Goal: Communication & Community: Answer question/provide support

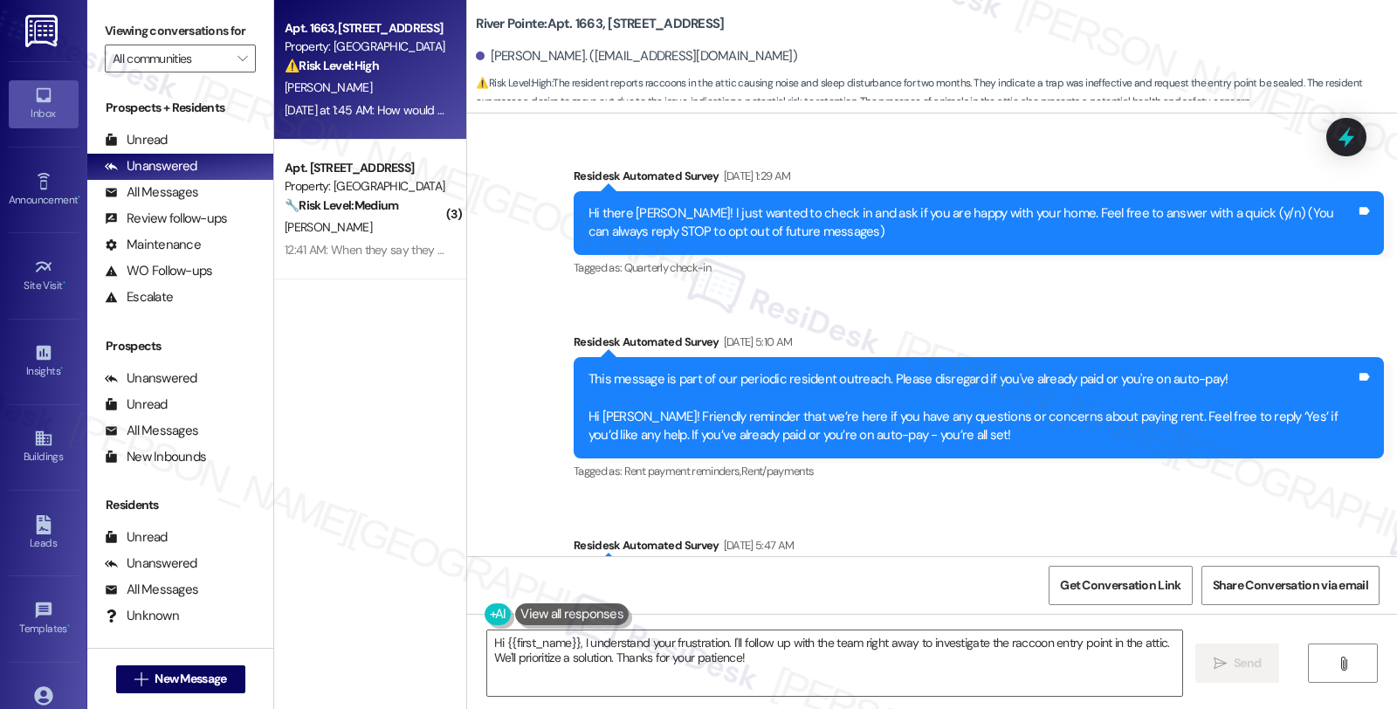
scroll to position [3627, 0]
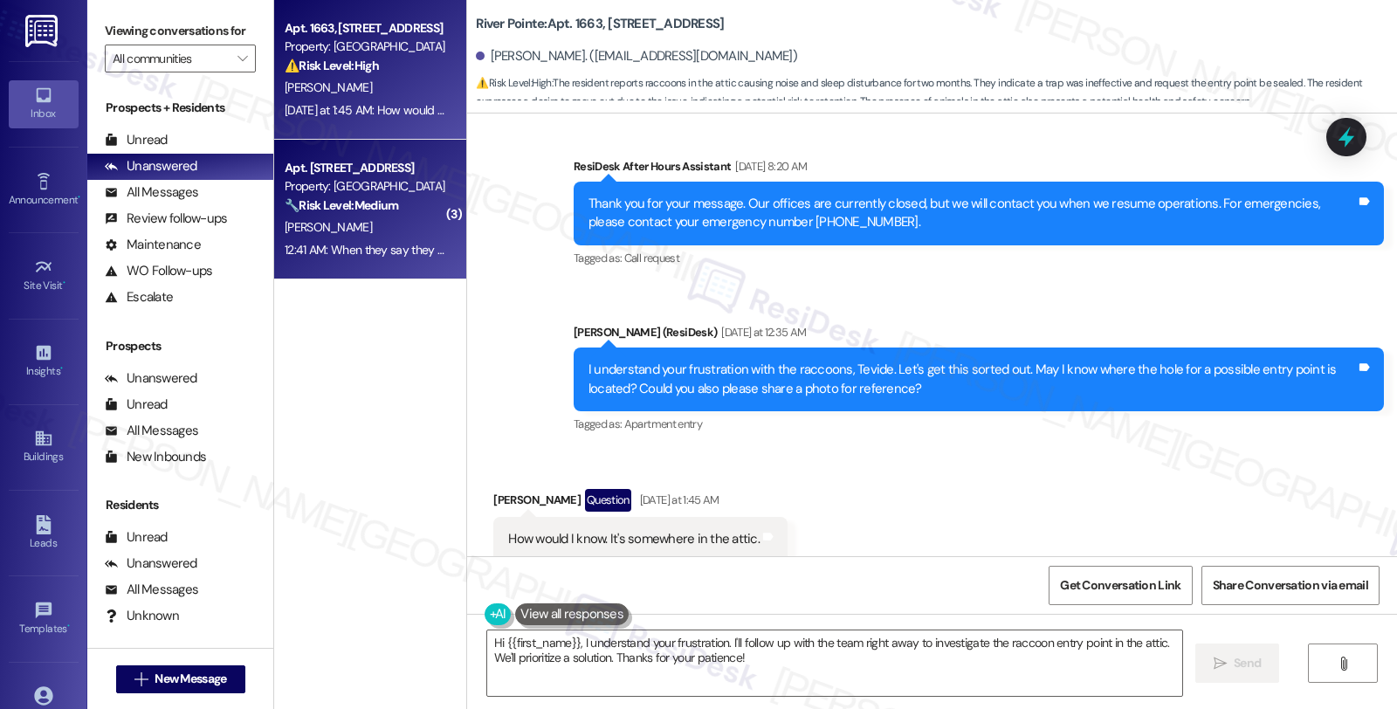
click at [394, 180] on div "Property: [GEOGRAPHIC_DATA]" at bounding box center [366, 186] width 162 height 18
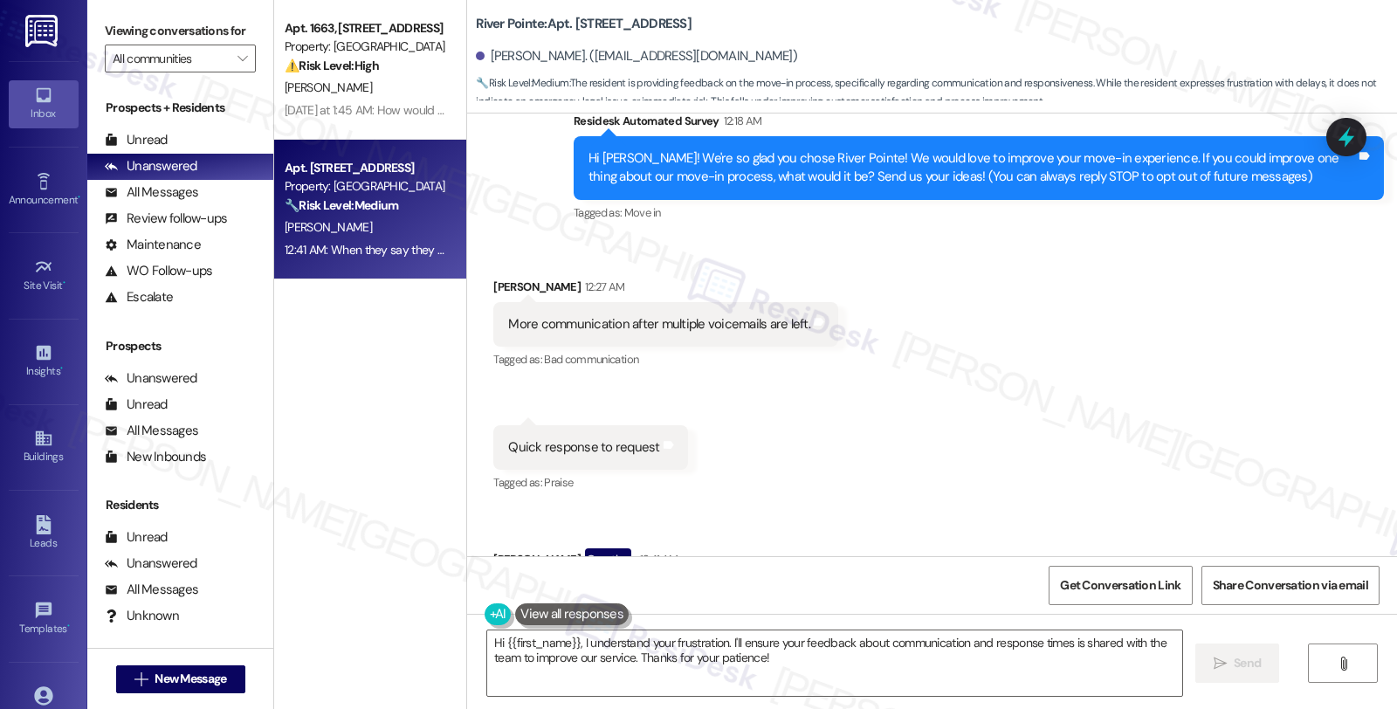
scroll to position [262, 0]
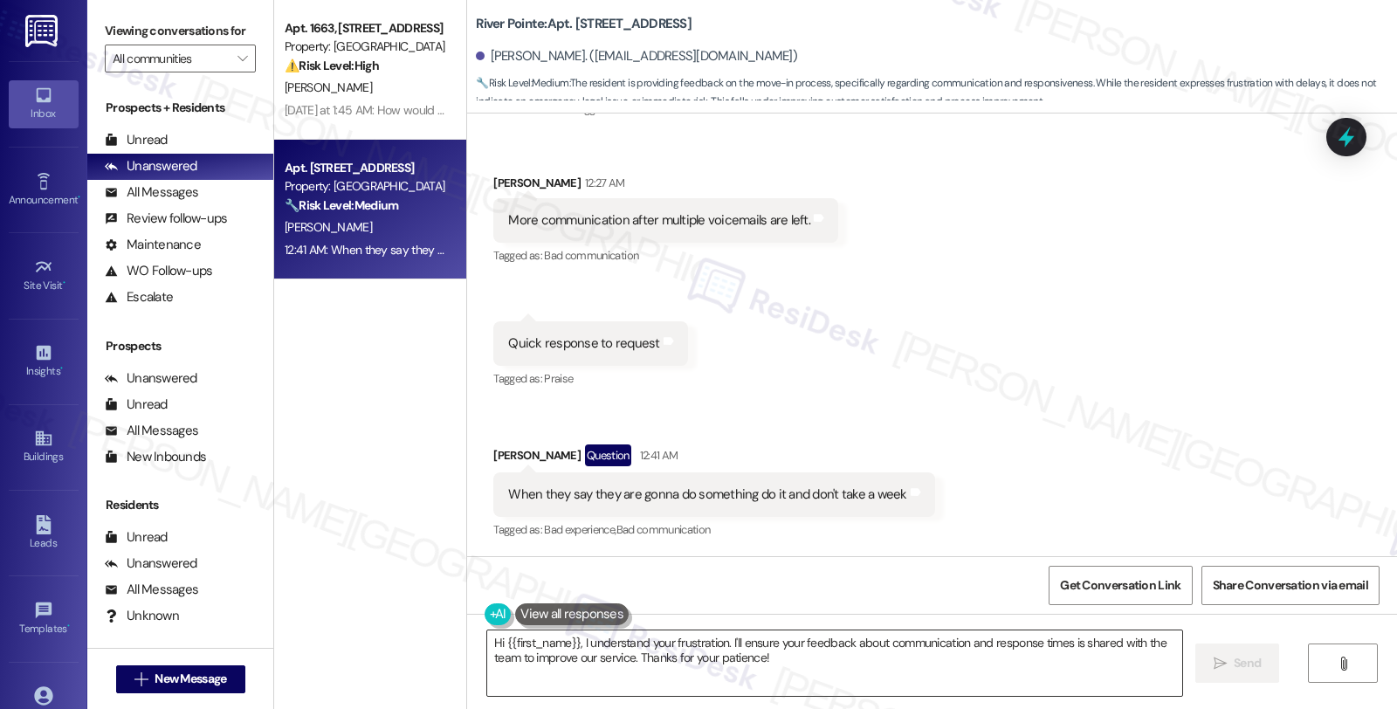
drag, startPoint x: 570, startPoint y: 647, endPoint x: 644, endPoint y: 644, distance: 73.4
click at [571, 647] on textarea "Hi {{first_name}}, I understand your frustration. I'll ensure your feedback abo…" at bounding box center [834, 663] width 695 height 65
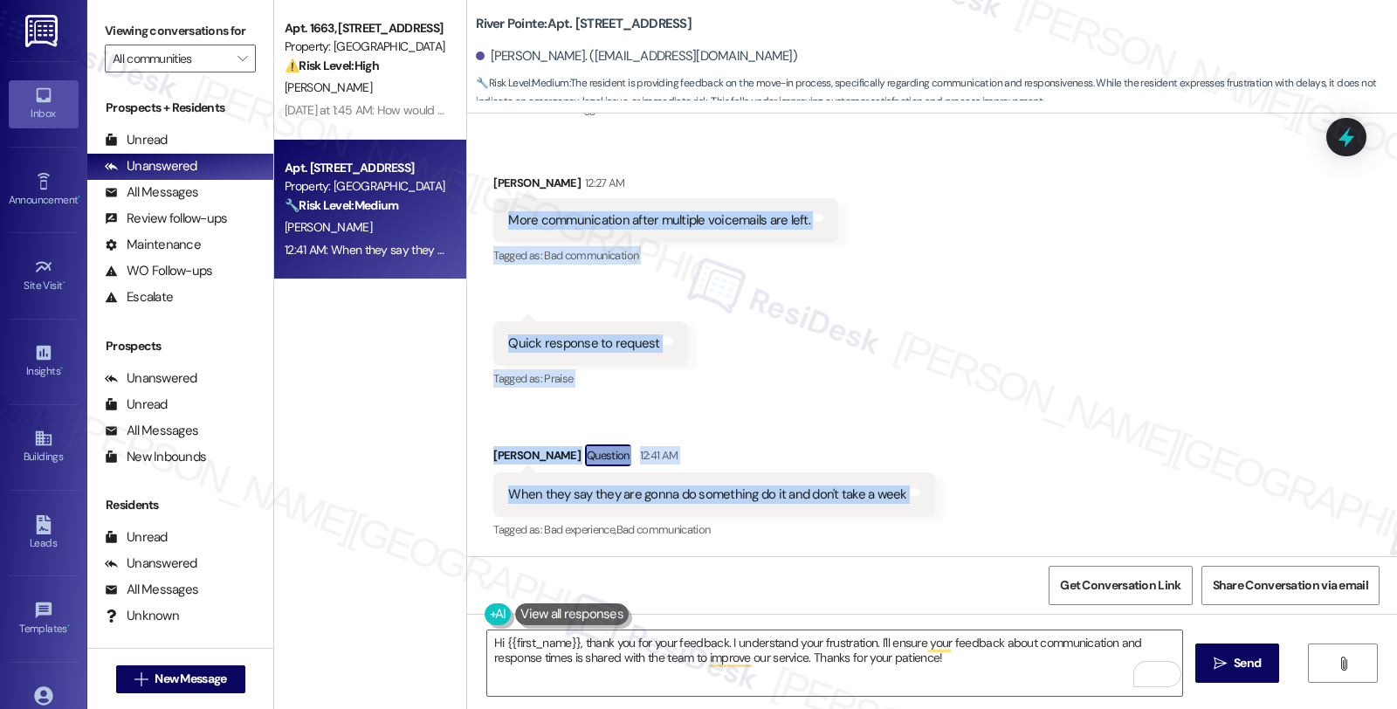
drag, startPoint x: 493, startPoint y: 218, endPoint x: 905, endPoint y: 489, distance: 493.1
click at [905, 489] on div "Received via SMS [PERSON_NAME] 12:27 AM More communication after multiple voice…" at bounding box center [932, 344] width 930 height 421
copy div "More communication after multiple voicemails are left. Tags and notes Tagged as…"
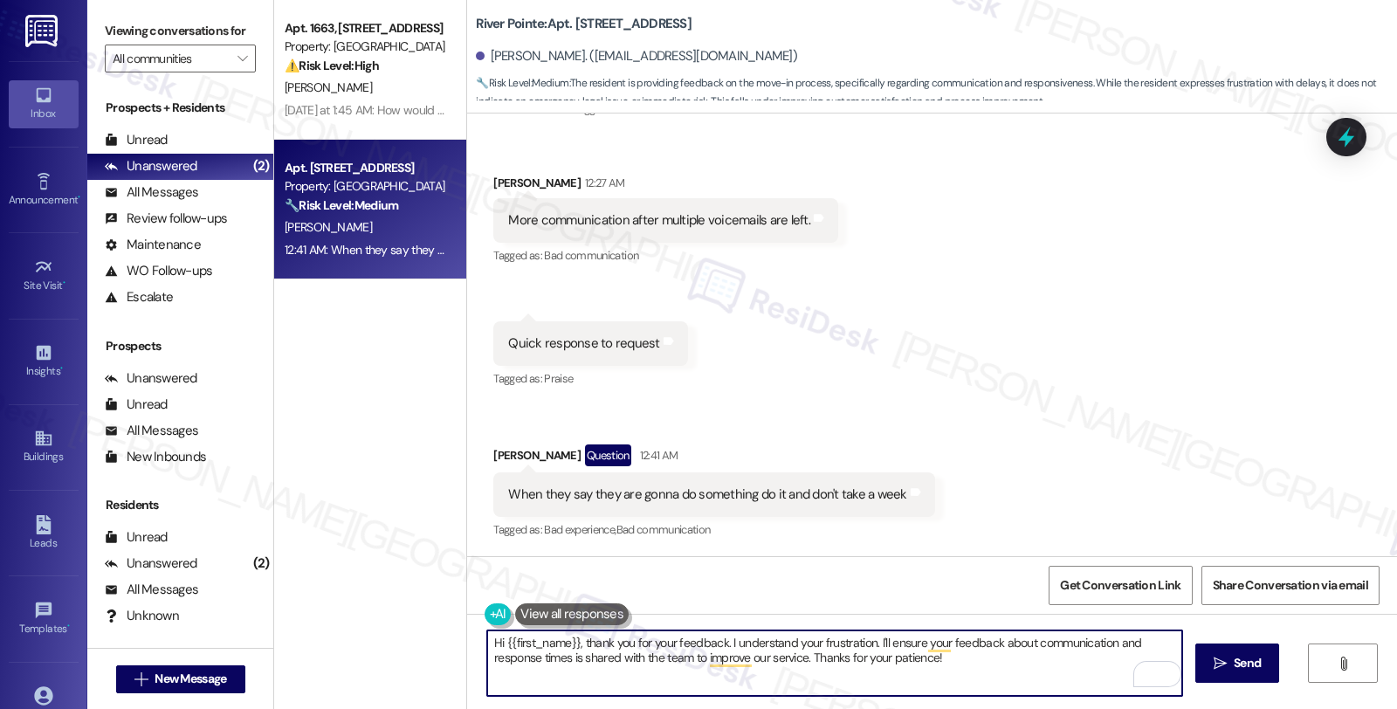
click at [996, 661] on textarea "Hi {{first_name}}, thank you for your feedback. I understand your frustration. …" at bounding box center [834, 663] width 695 height 65
drag, startPoint x: 996, startPoint y: 661, endPoint x: 430, endPoint y: 618, distance: 568.4
click at [430, 618] on div "Apt. 1663, [STREET_ADDRESS] Property: River Pointe ⚠️ Risk Level: High The resi…" at bounding box center [835, 354] width 1123 height 709
paste textarea "Victoria, thanks for your feedback. I’m sorry you haven’t always gotten a timel…"
click at [827, 682] on textarea "Hi [PERSON_NAME], thanks for your feedback. I’m sorry you haven’t always gotten…" at bounding box center [834, 663] width 695 height 65
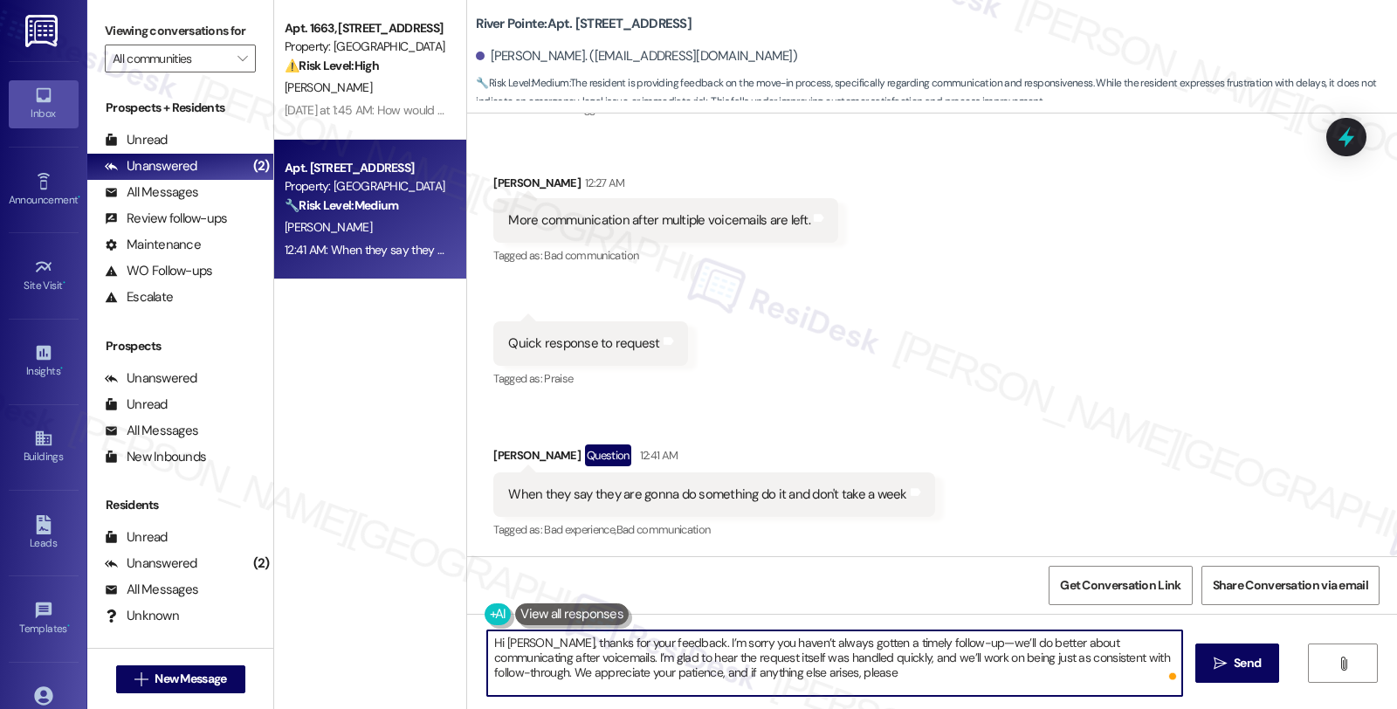
click at [803, 678] on textarea "Hi [PERSON_NAME], thanks for your feedback. I’m sorry you haven’t always gotten…" at bounding box center [834, 663] width 695 height 65
click at [1029, 675] on textarea "Hi [PERSON_NAME], thanks for your feedback. I’m sorry you haven’t always gotten…" at bounding box center [834, 663] width 695 height 65
type textarea "Hi [PERSON_NAME], thanks for your feedback. I’m sorry you haven’t always gotten…"
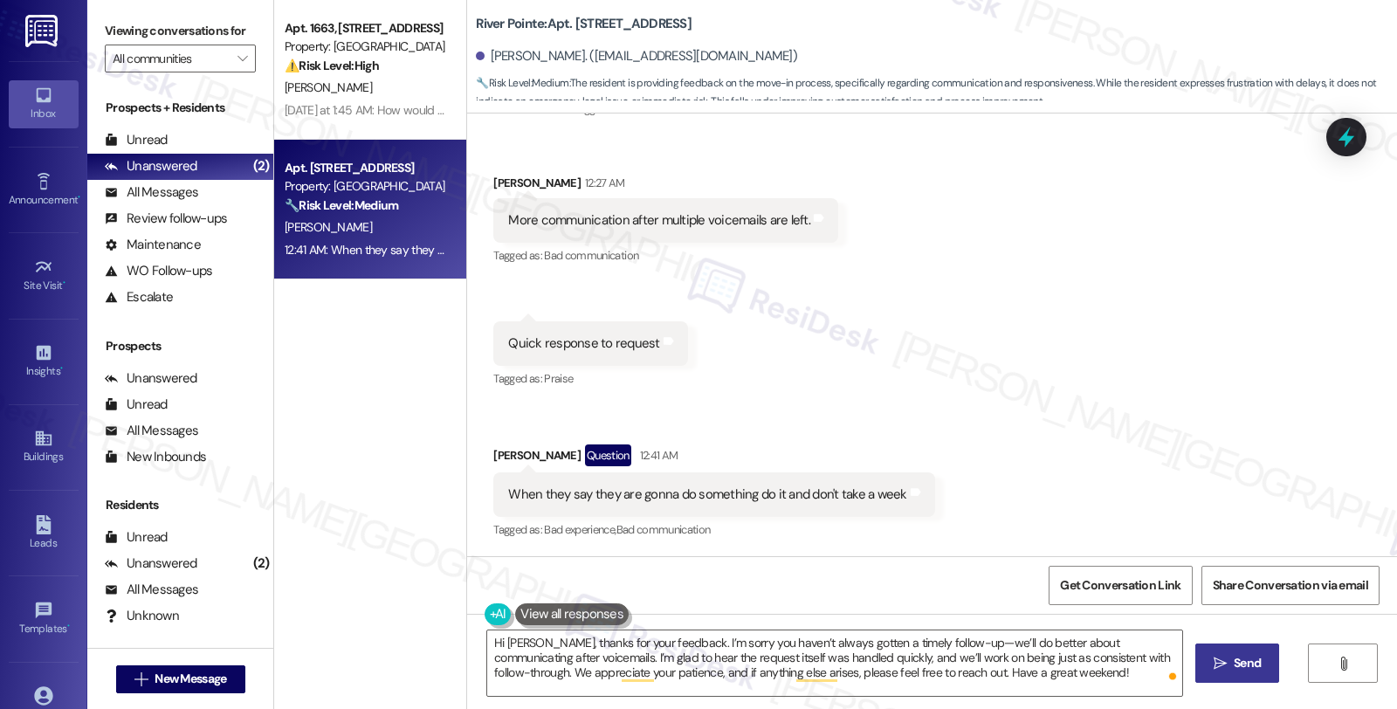
click at [1203, 670] on button " Send" at bounding box center [1238, 663] width 85 height 39
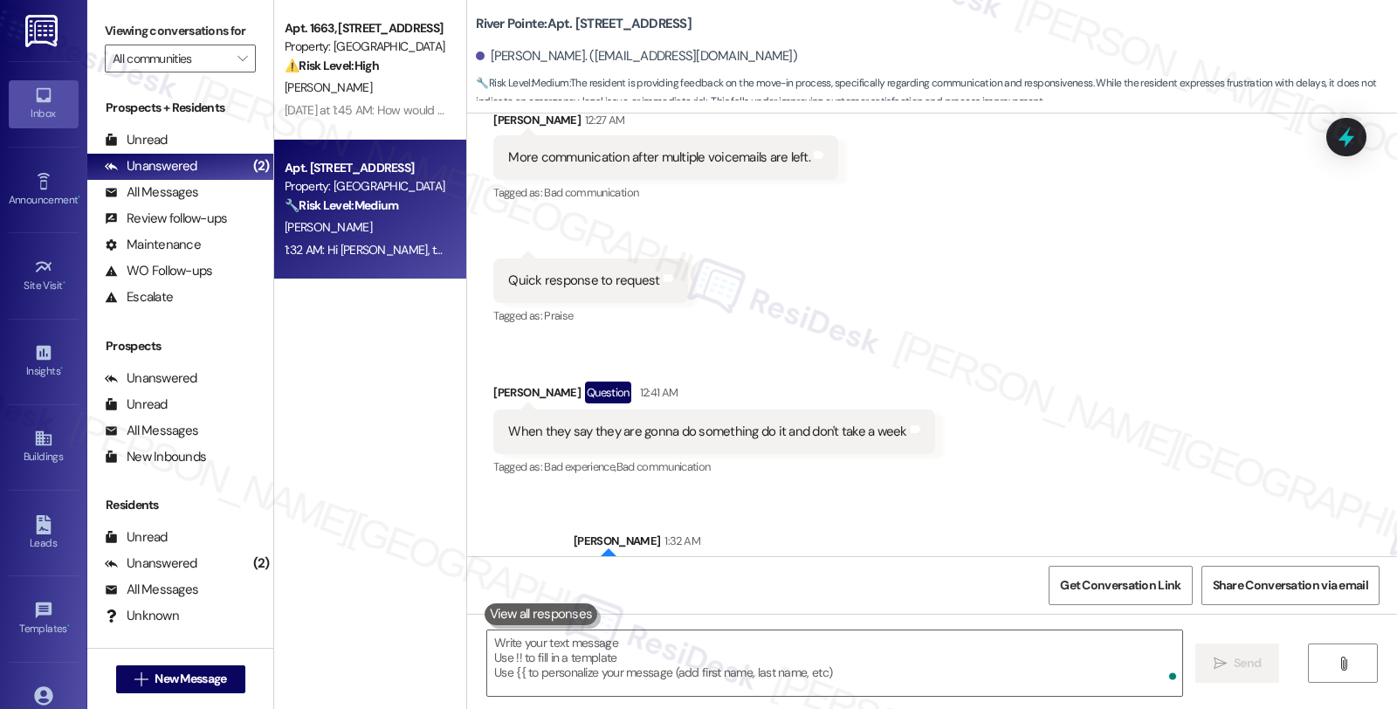
scroll to position [421, 0]
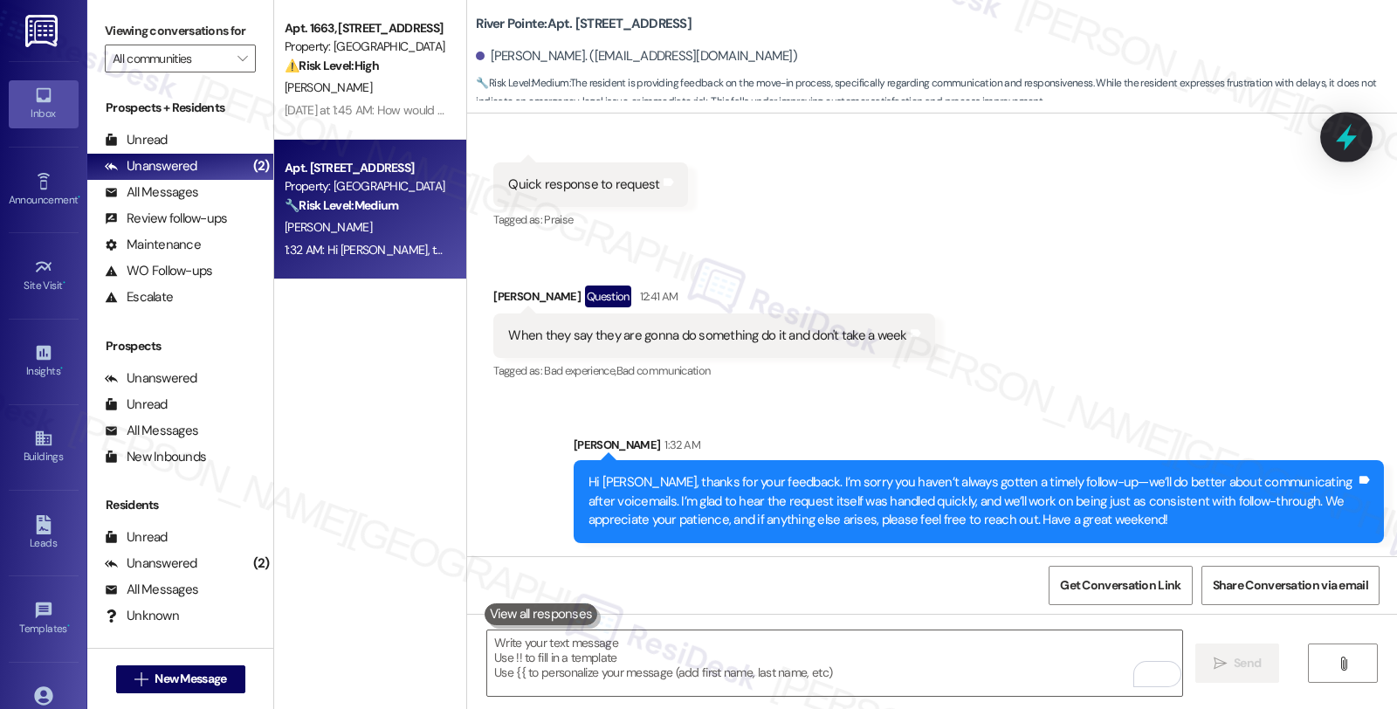
click at [1351, 133] on icon at bounding box center [1347, 137] width 30 height 30
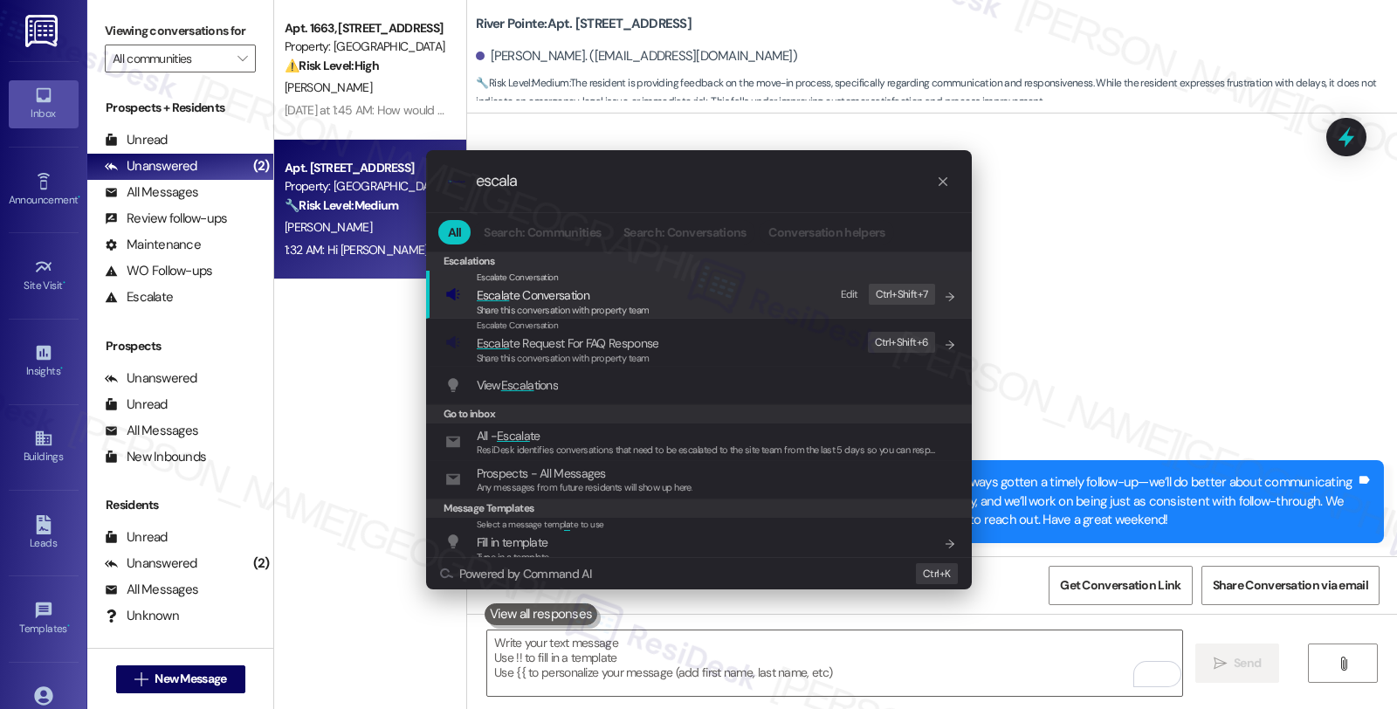
type input "escala"
click at [529, 304] on span "Share this conversation with property team" at bounding box center [563, 310] width 173 height 12
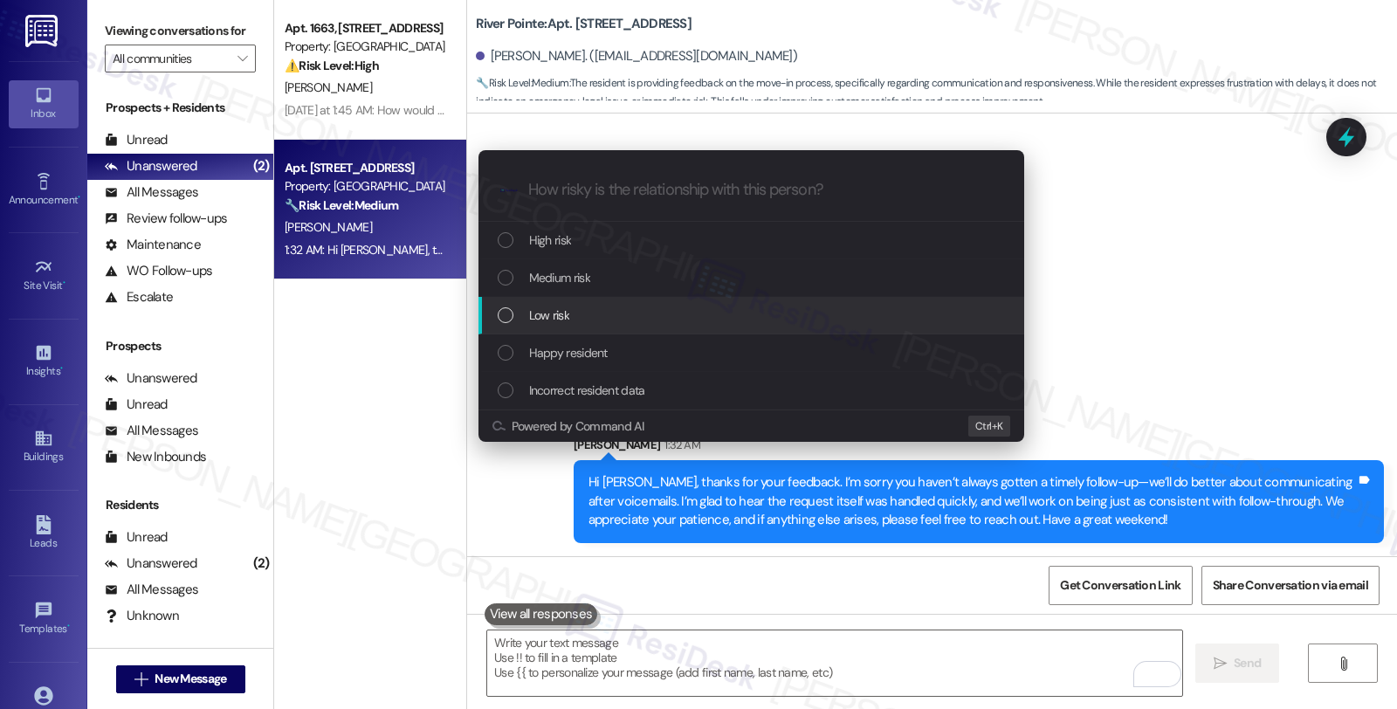
click at [539, 311] on span "Low risk" at bounding box center [549, 315] width 40 height 19
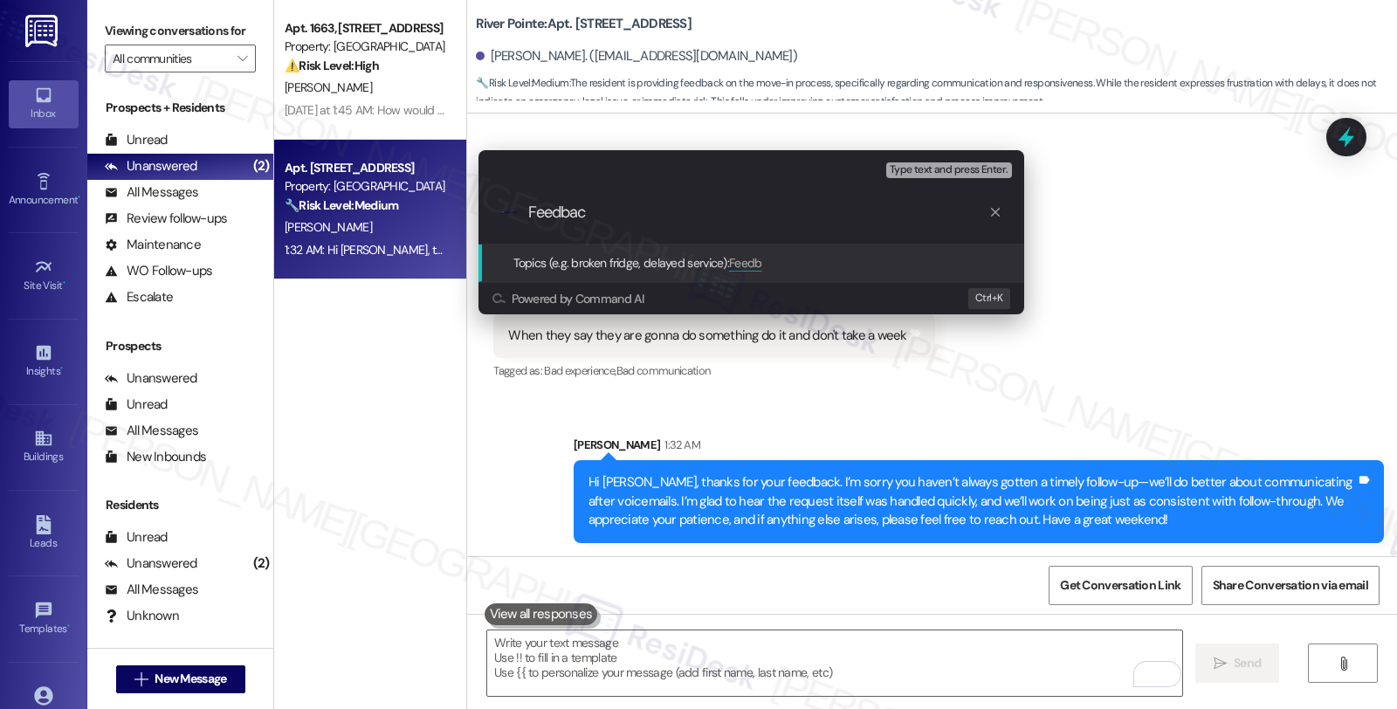
type input "Feedback"
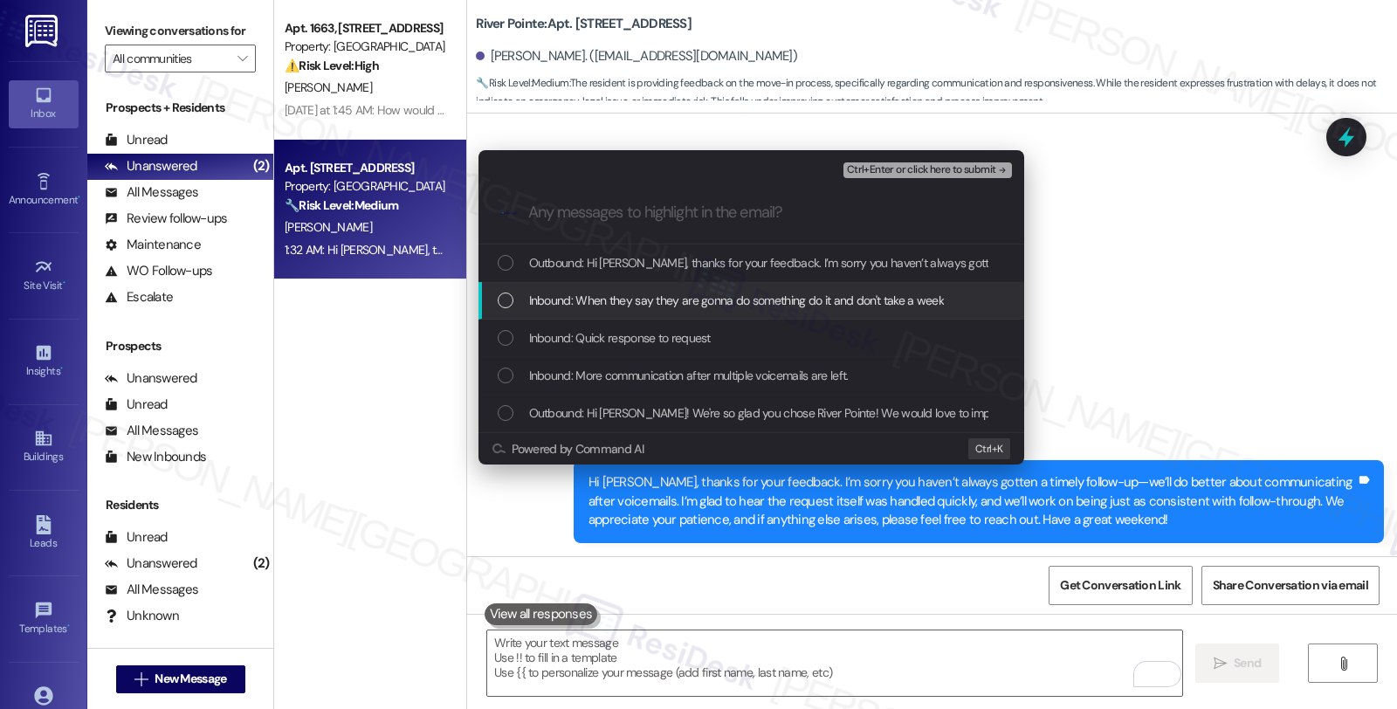
click at [542, 306] on span "Inbound: When they say they are gonna do something do it and don't take a week" at bounding box center [736, 300] width 415 height 19
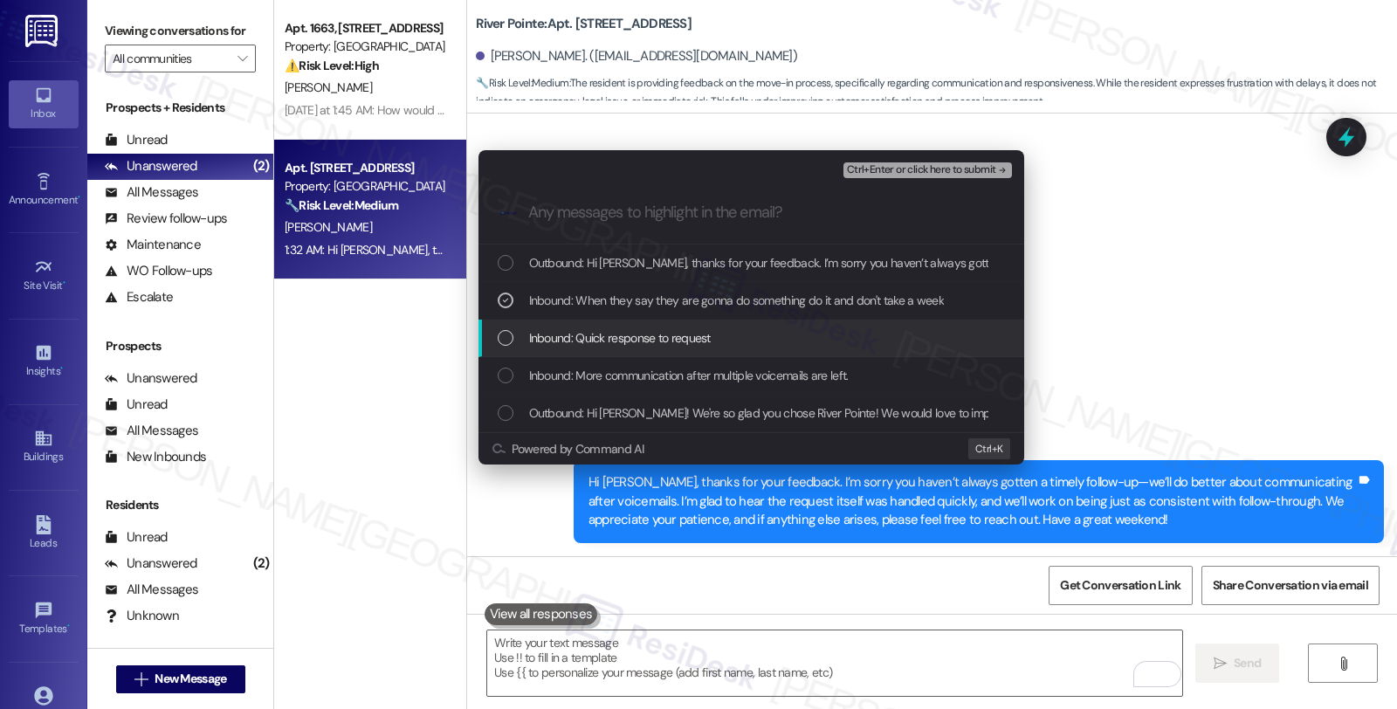
click at [559, 346] on span "Inbound: Quick response to request" at bounding box center [620, 337] width 182 height 19
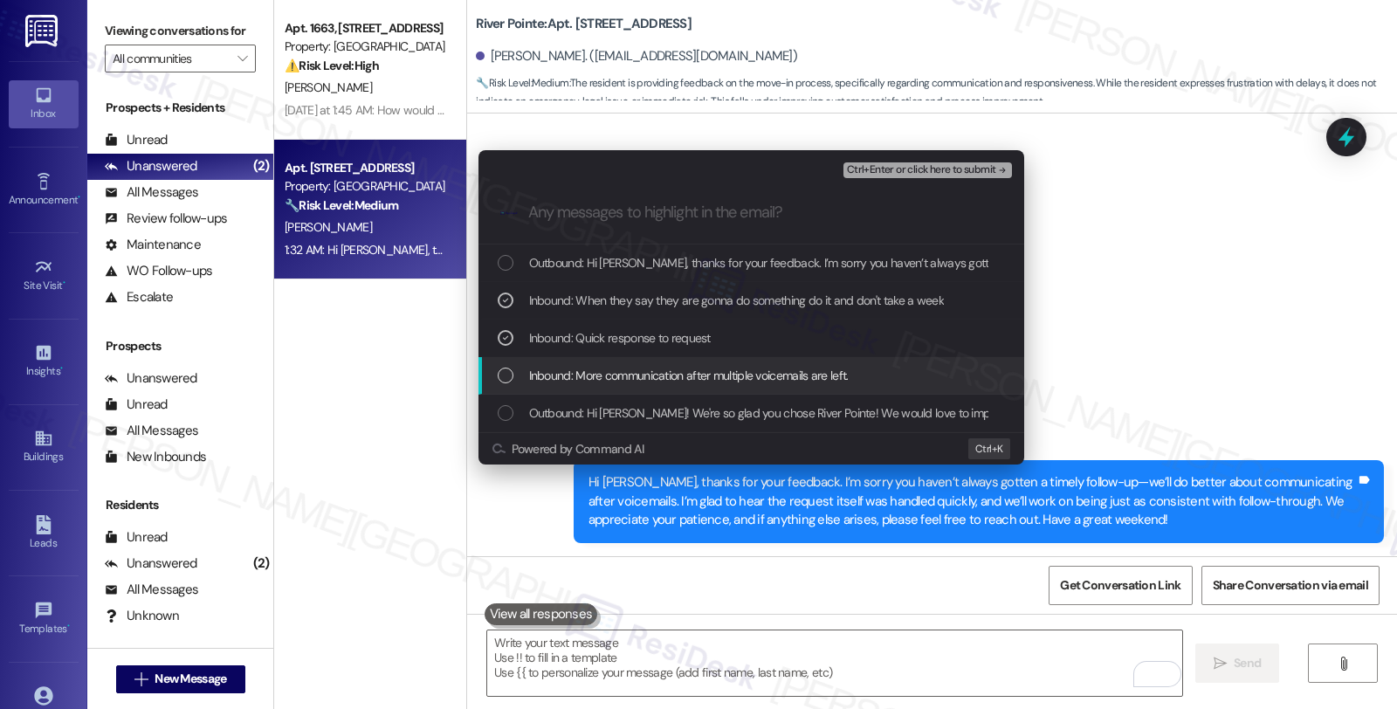
click at [559, 376] on span "Inbound: More communication after multiple voicemails are left." at bounding box center [689, 375] width 320 height 19
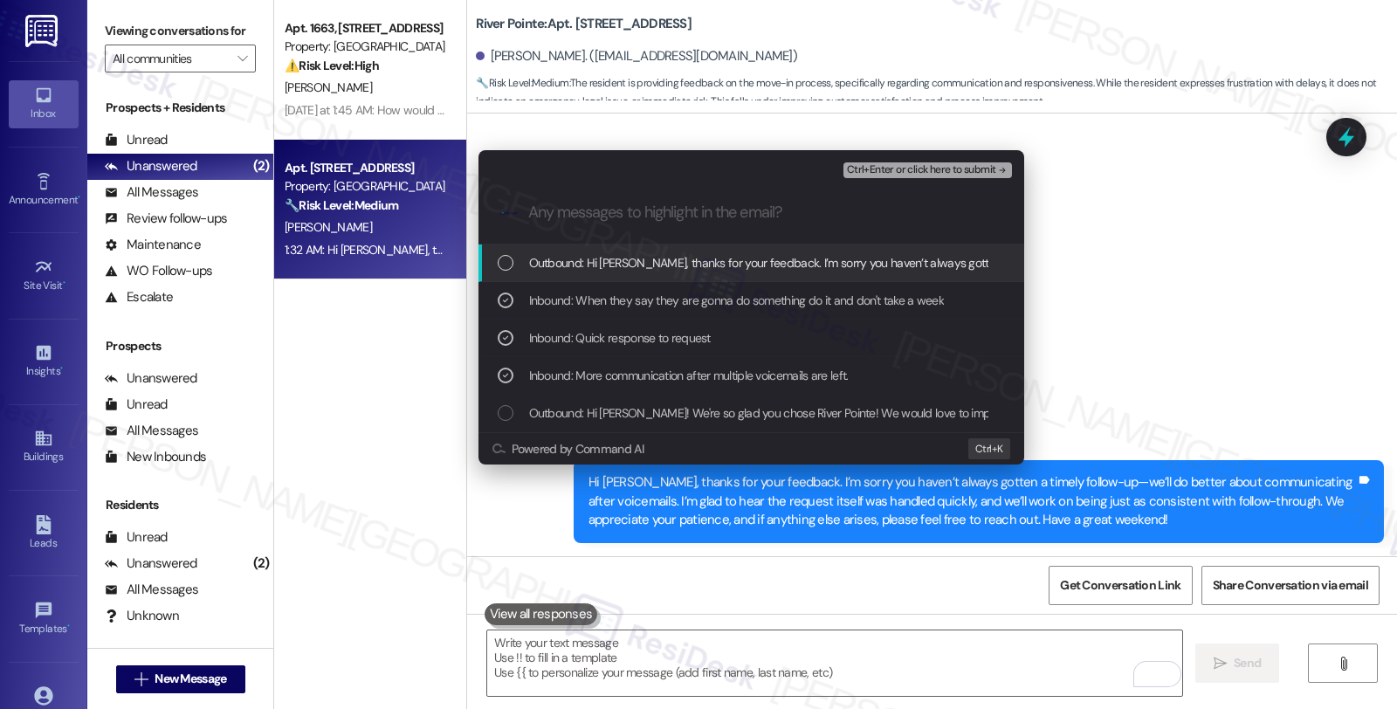
click at [936, 164] on span "Ctrl+Enter or click here to submit" at bounding box center [921, 170] width 149 height 12
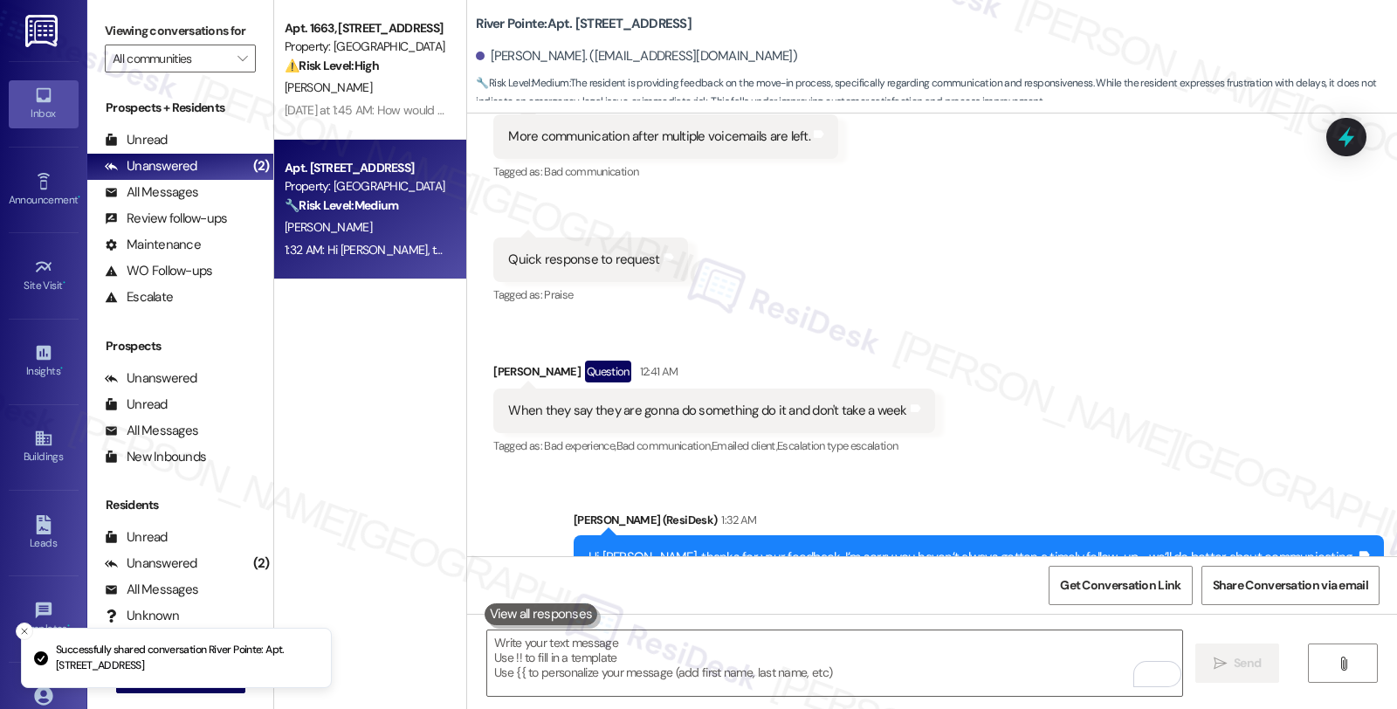
scroll to position [446, 0]
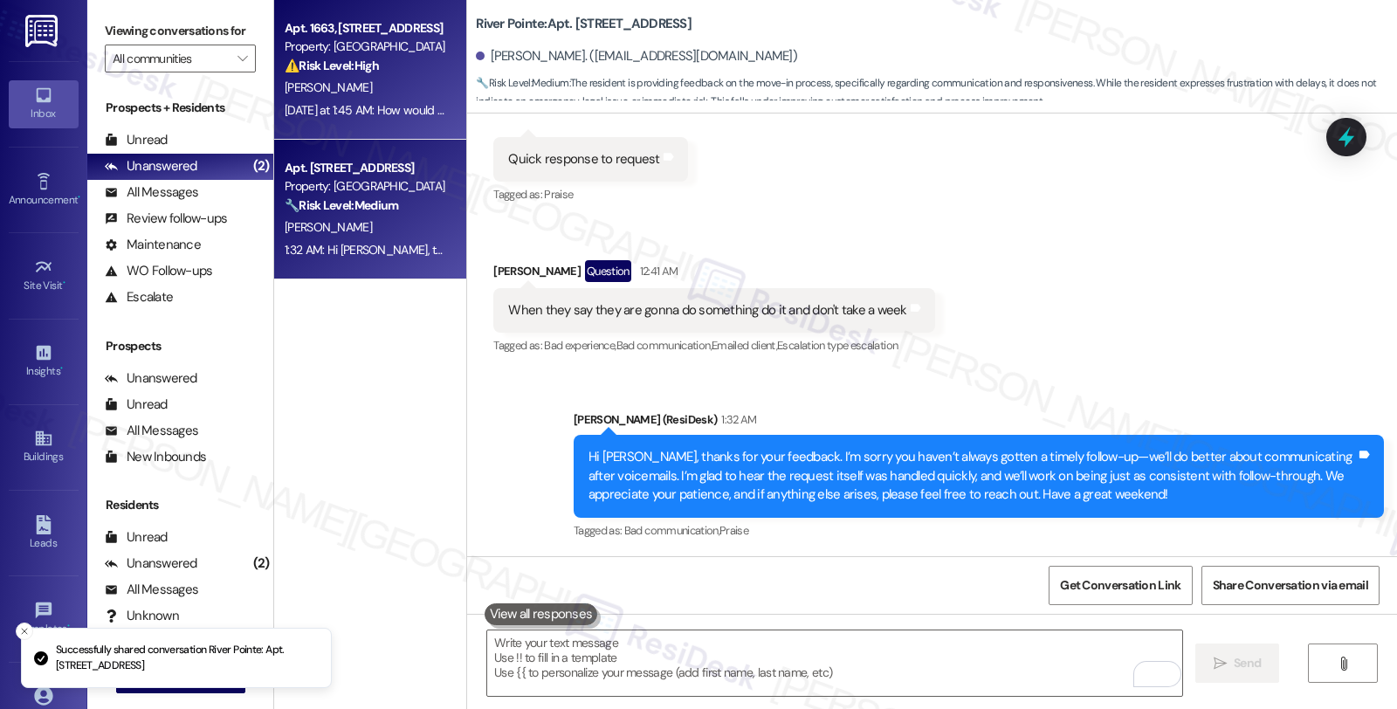
click at [352, 58] on strong "⚠️ Risk Level: High" at bounding box center [332, 66] width 94 height 16
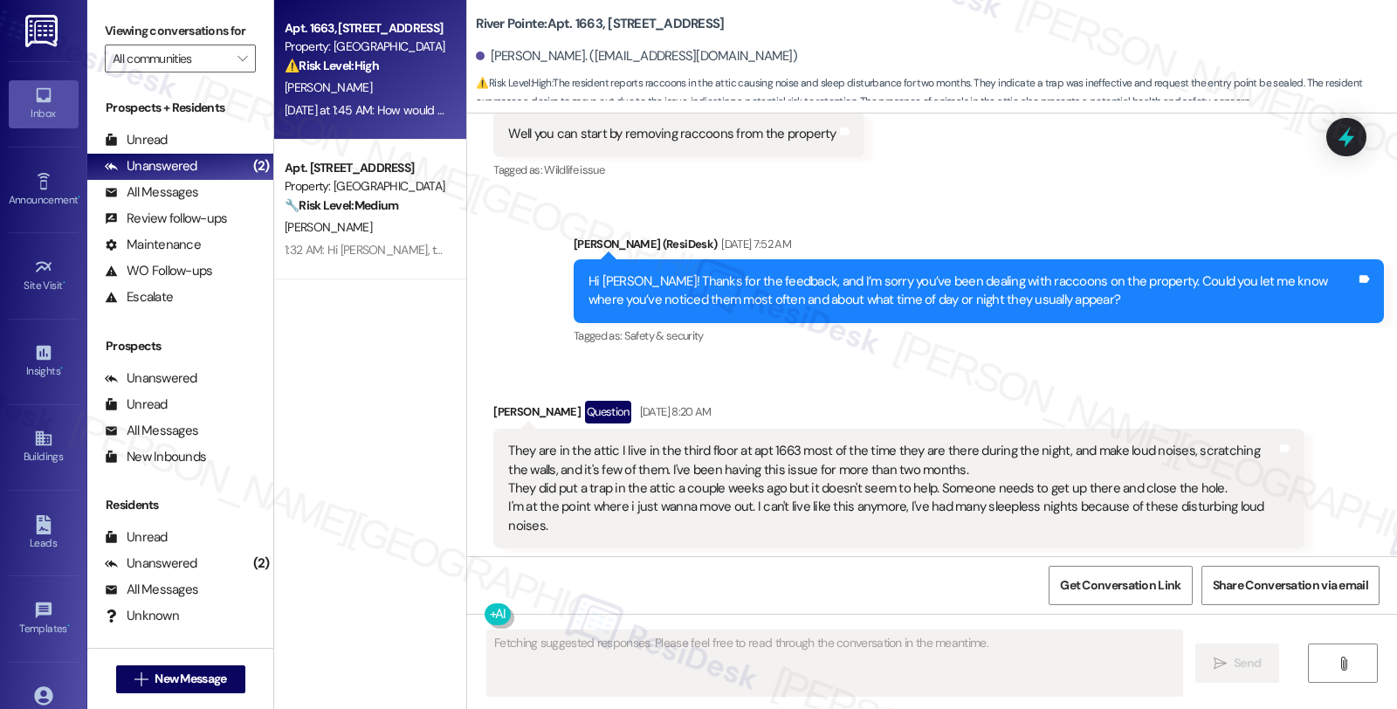
scroll to position [3627, 0]
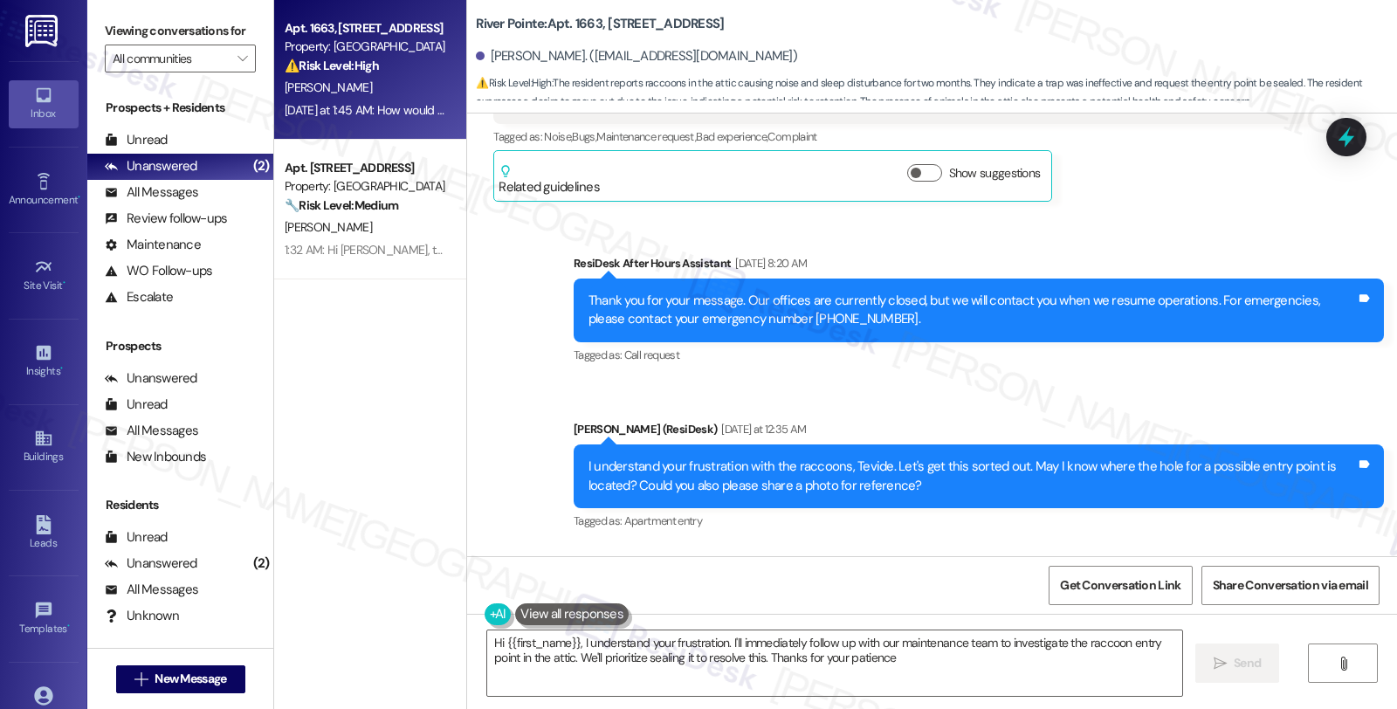
type textarea "Hi {{first_name}}, I understand your frustration. I'll immediately follow up wi…"
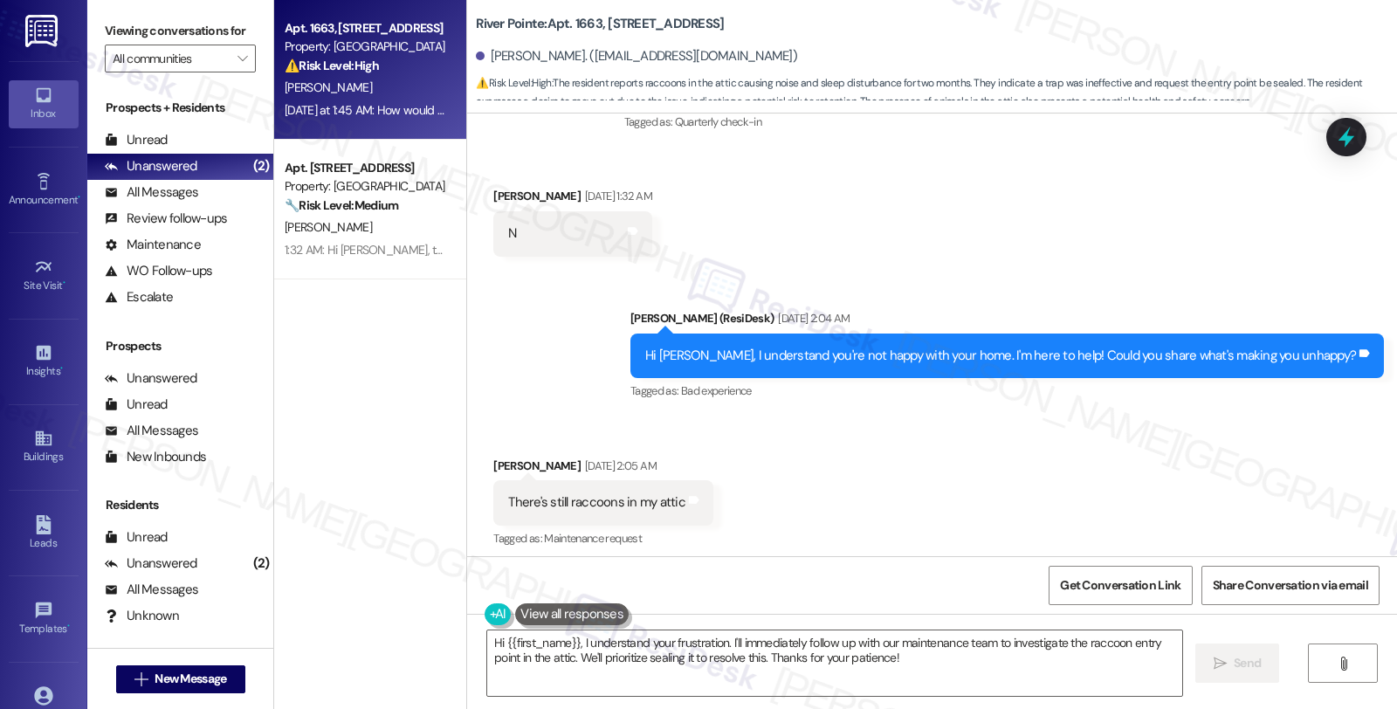
scroll to position [2171, 0]
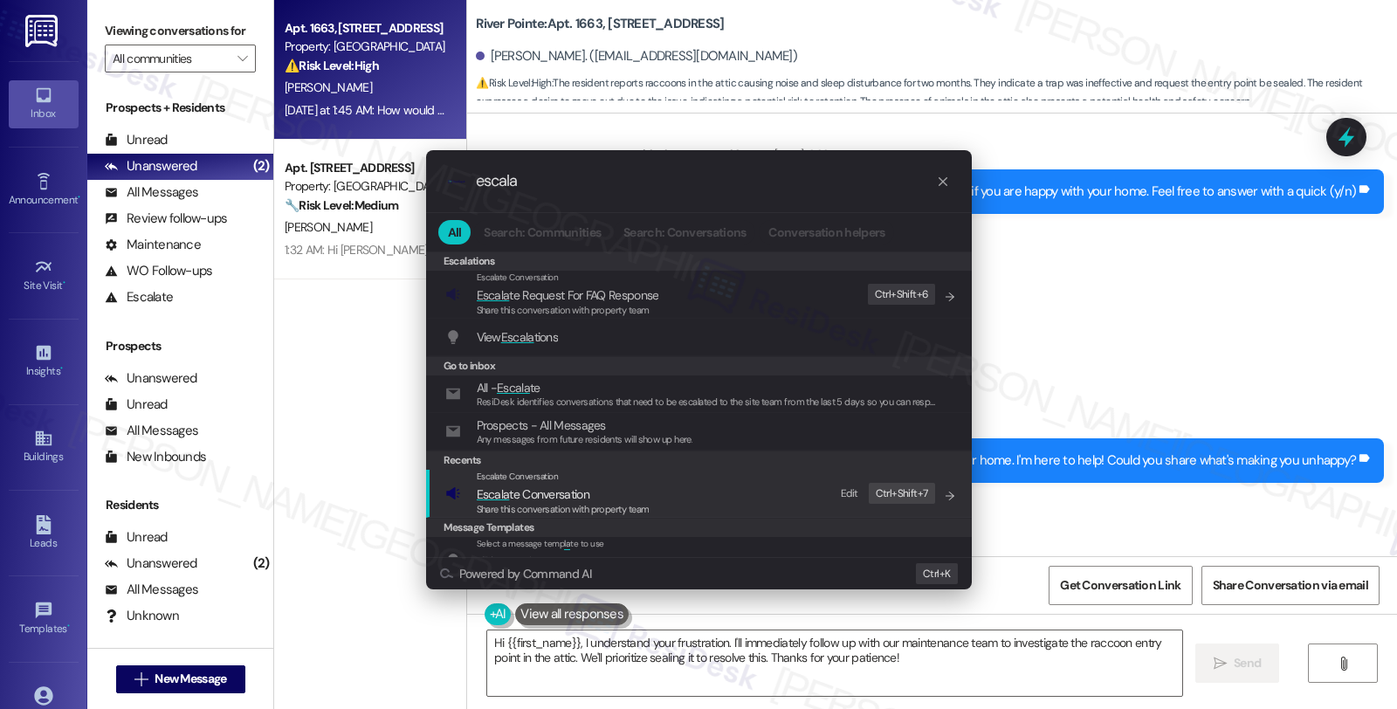
type input "escala"
click at [580, 496] on span "Escala te Conversation" at bounding box center [533, 494] width 113 height 16
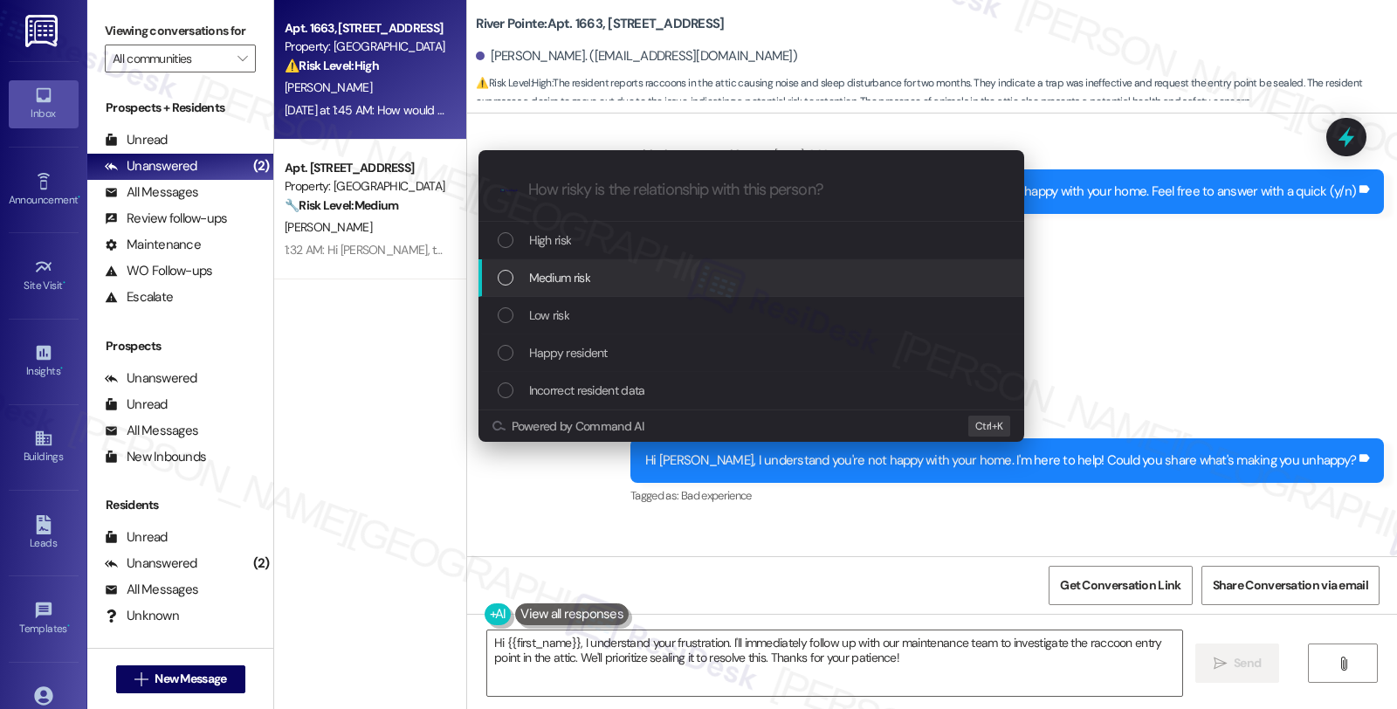
click at [578, 272] on span "Medium risk" at bounding box center [559, 277] width 61 height 19
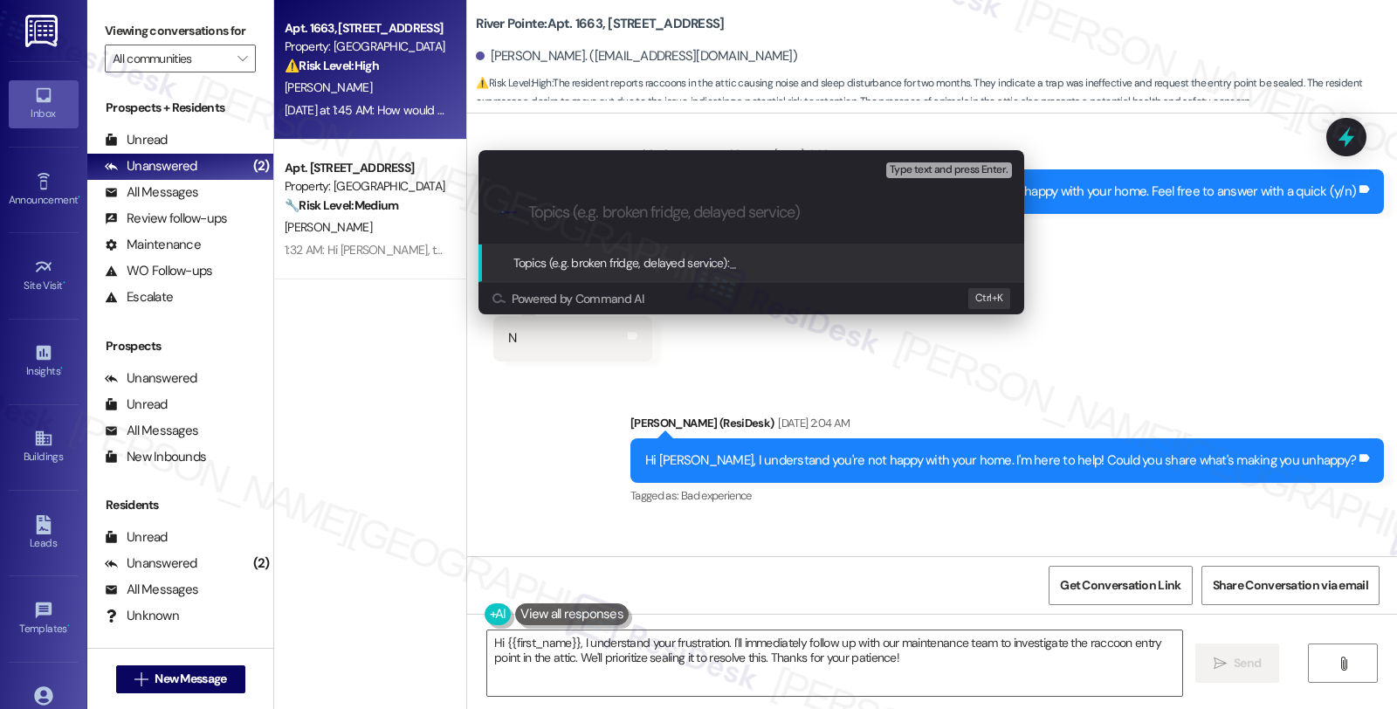
click at [1127, 231] on div "Escalate Conversation Medium risk Topics (e.g. broken fridge, delayed service) …" at bounding box center [698, 354] width 1397 height 709
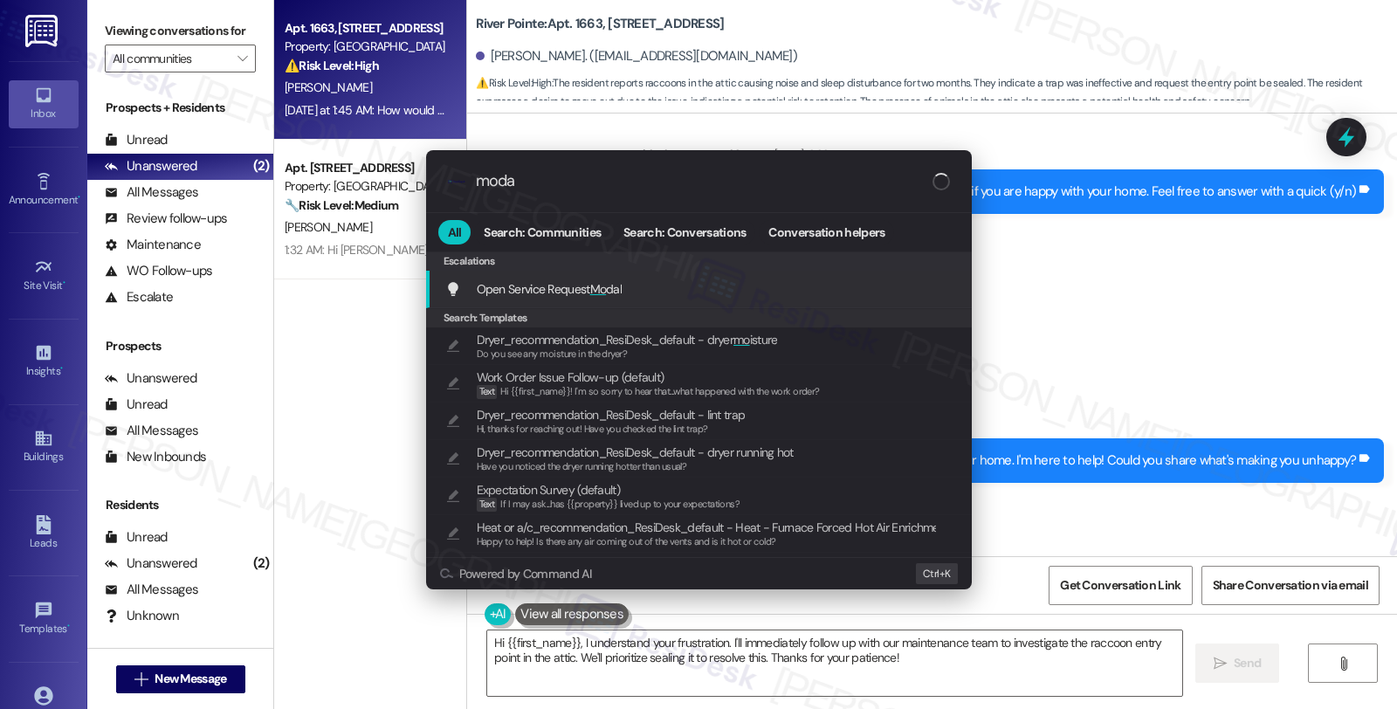
type input "modal"
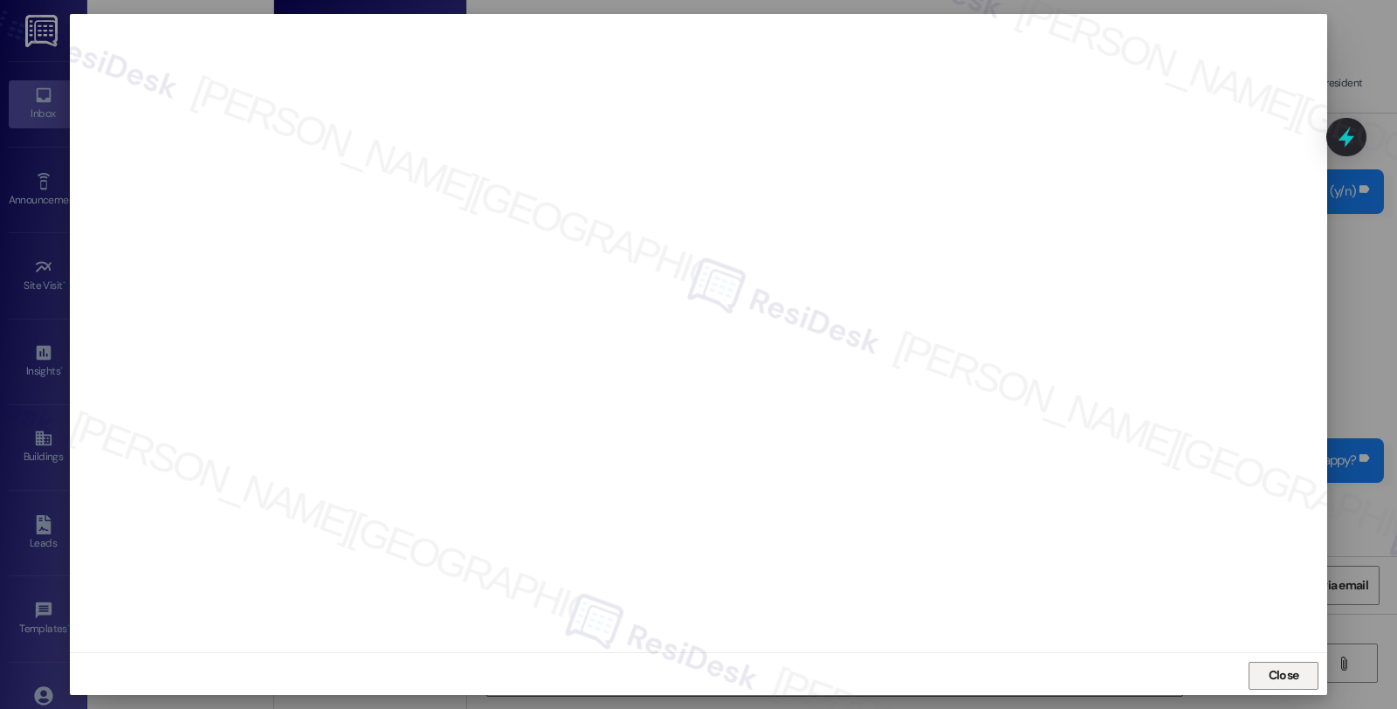
click at [1270, 672] on span "Close" at bounding box center [1284, 675] width 31 height 18
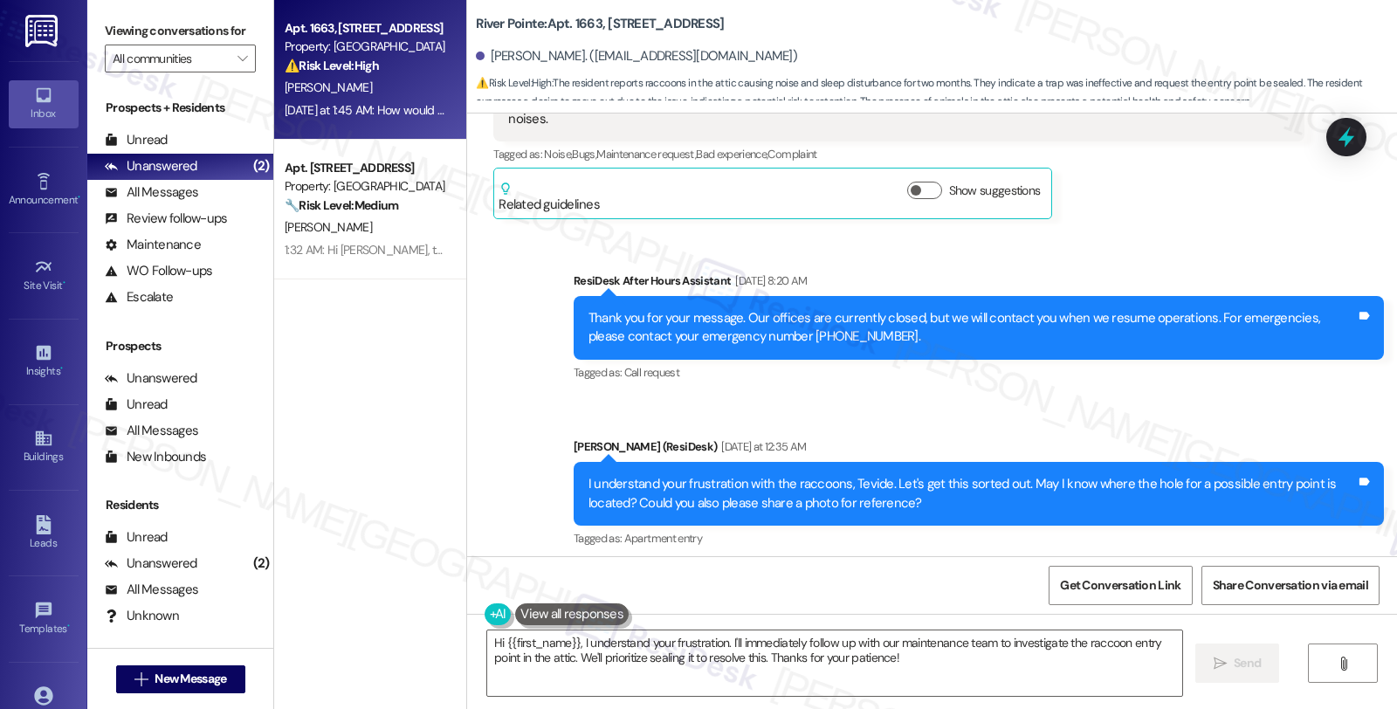
scroll to position [3627, 0]
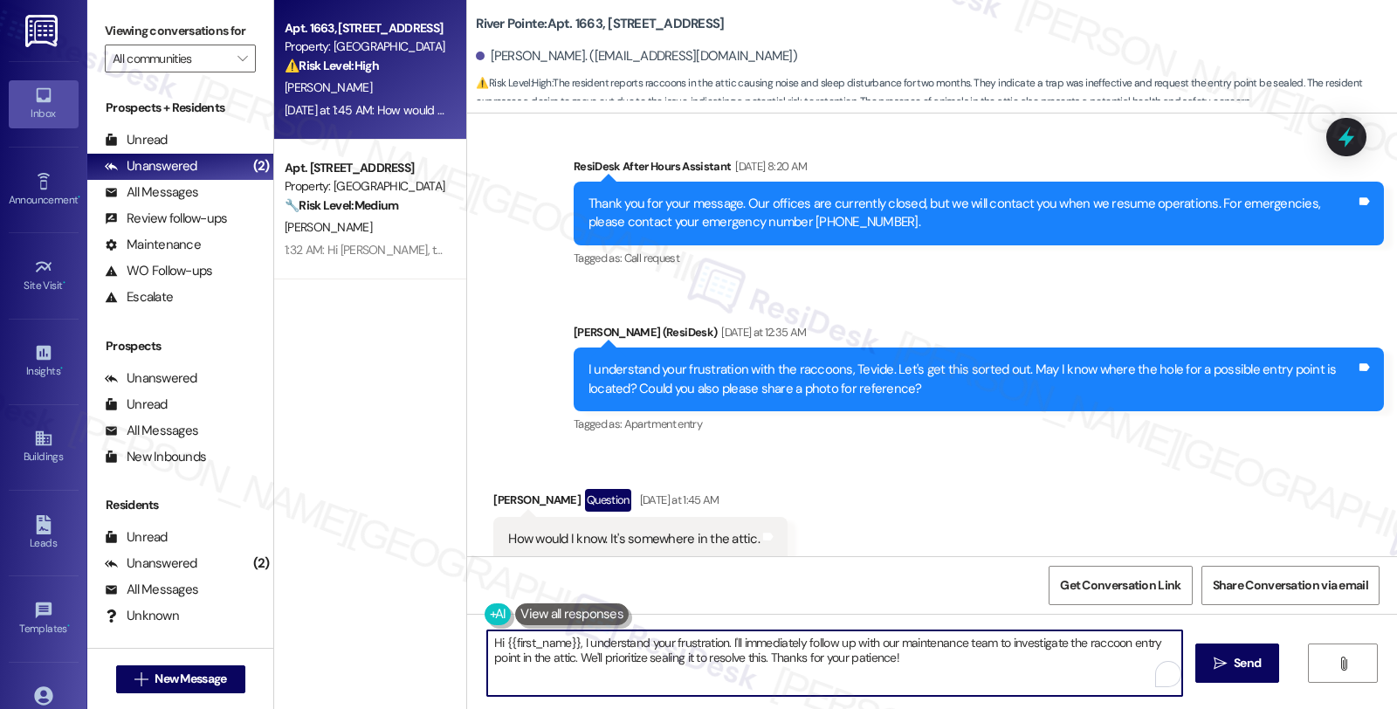
drag, startPoint x: 832, startPoint y: 664, endPoint x: 407, endPoint y: 650, distance: 425.5
click at [407, 650] on div "Apt. 1663, [STREET_ADDRESS] Property: River Pointe ⚠️ Risk Level: High The resi…" at bounding box center [835, 354] width 1123 height 709
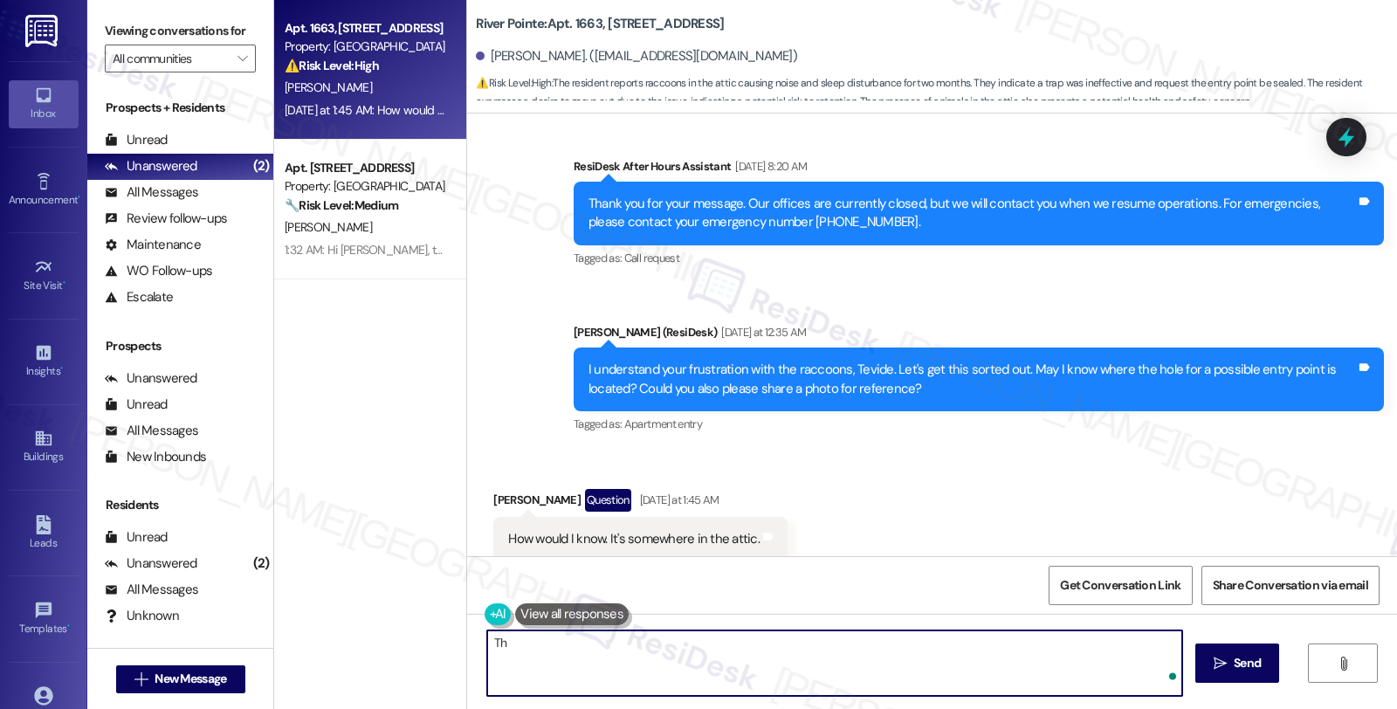
type textarea "T"
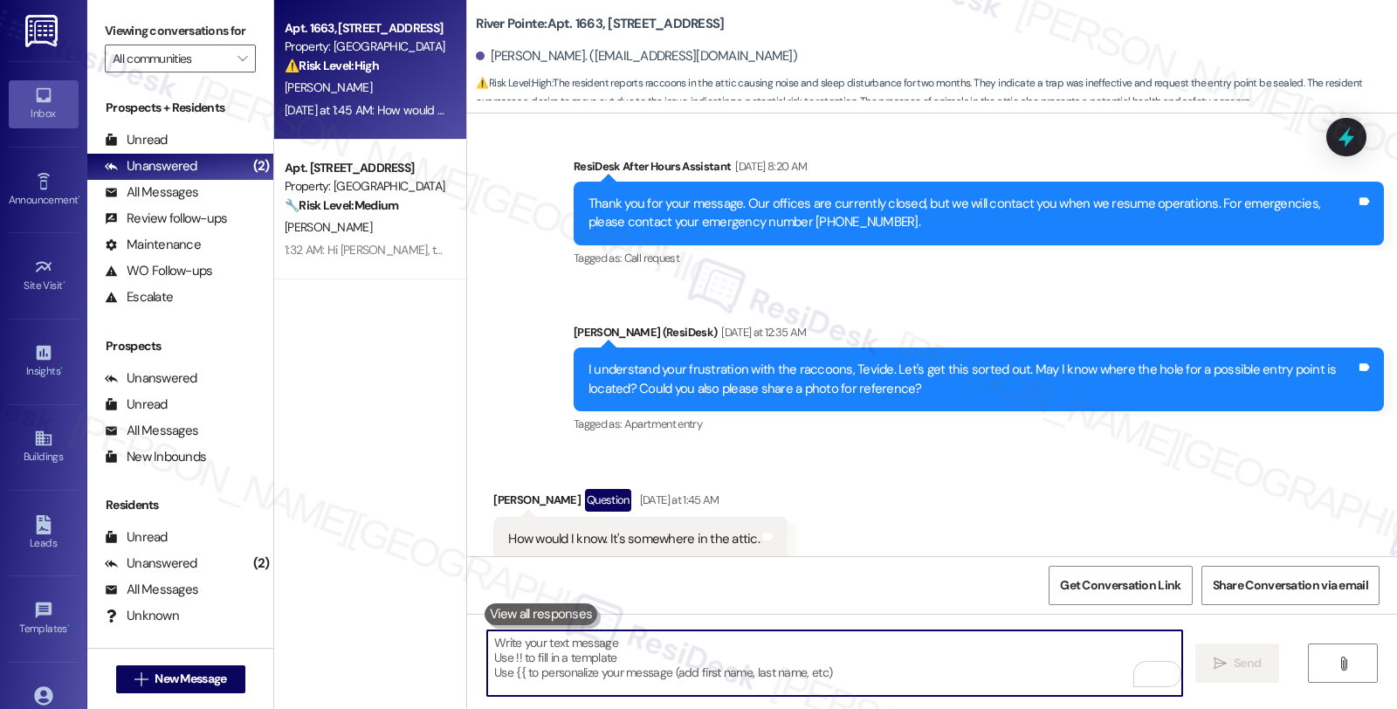
click at [493, 489] on div "Tevide [PERSON_NAME] Question [DATE] at 1:45 AM" at bounding box center [640, 503] width 294 height 28
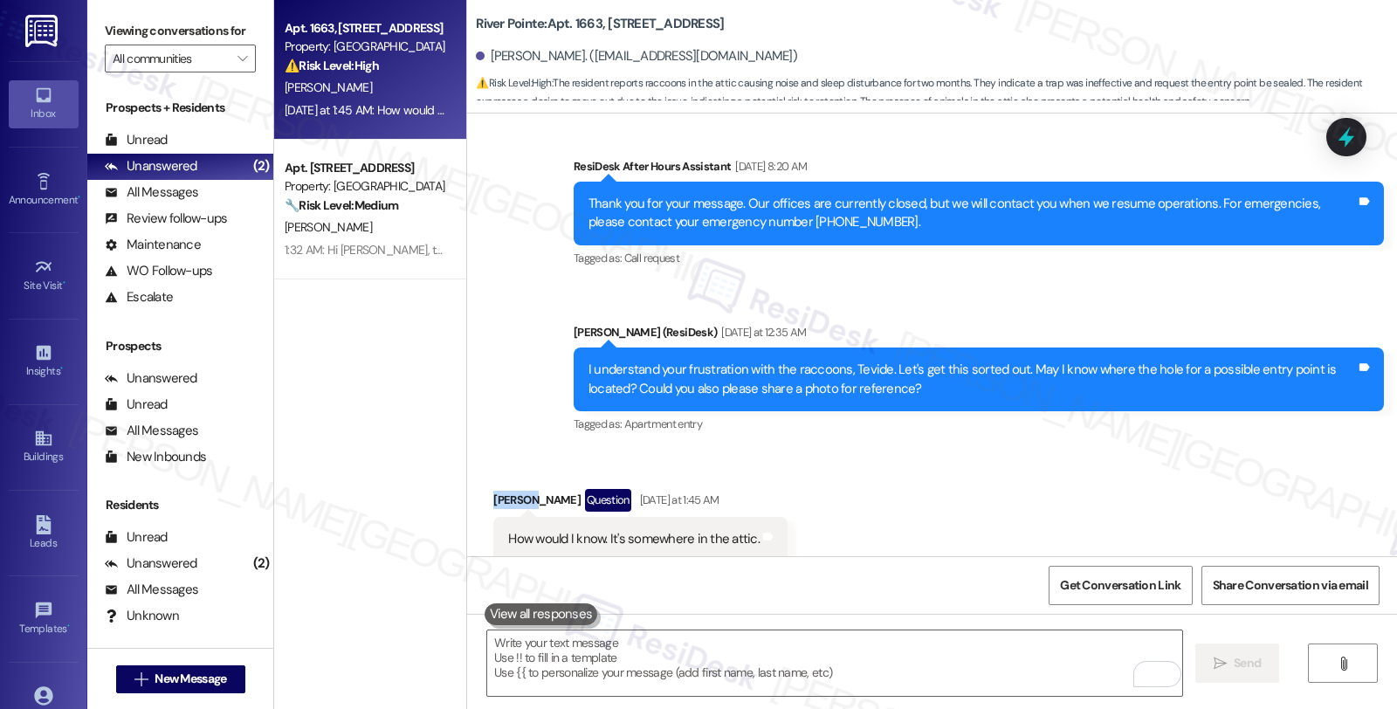
click at [493, 489] on div "Tevide [PERSON_NAME] Question [DATE] at 1:45 AM" at bounding box center [640, 503] width 294 height 28
copy div "Tevide"
click at [550, 662] on textarea "To enrich screen reader interactions, please activate Accessibility in Grammarl…" at bounding box center [834, 663] width 695 height 65
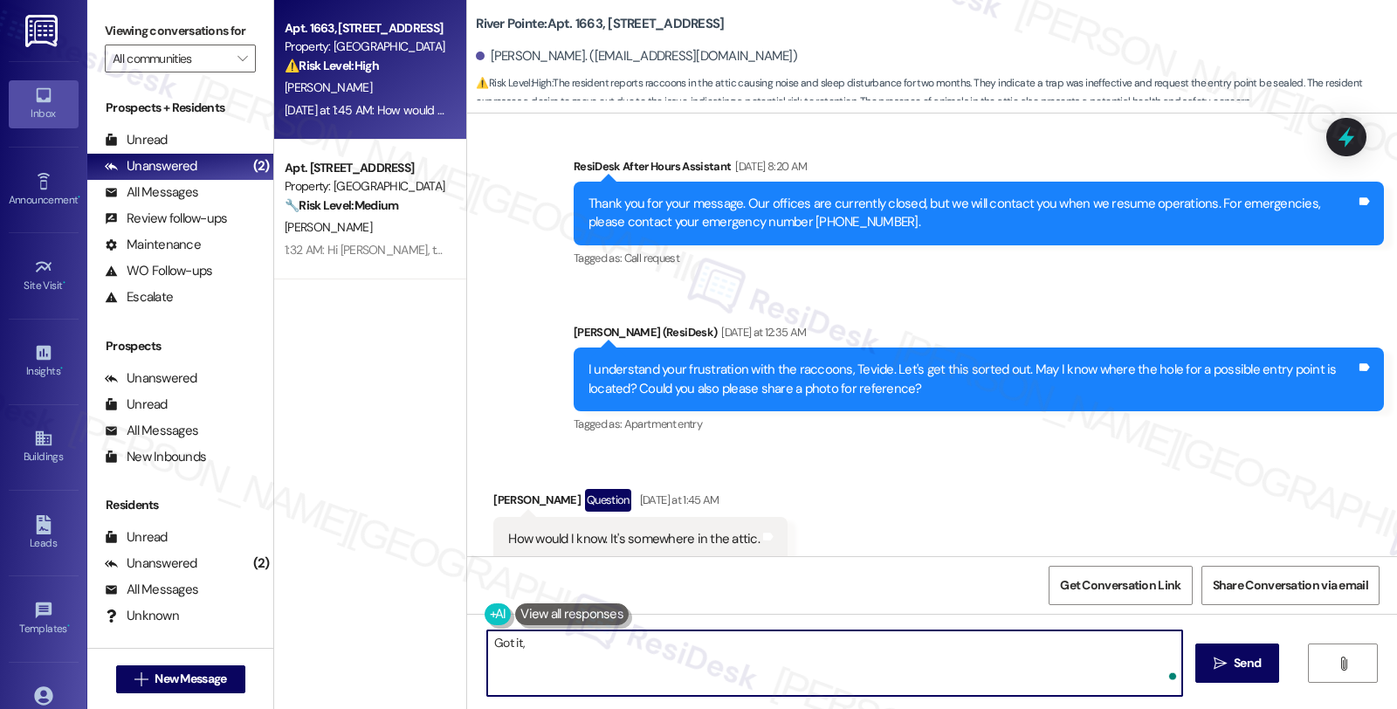
paste textarea "Tevide"
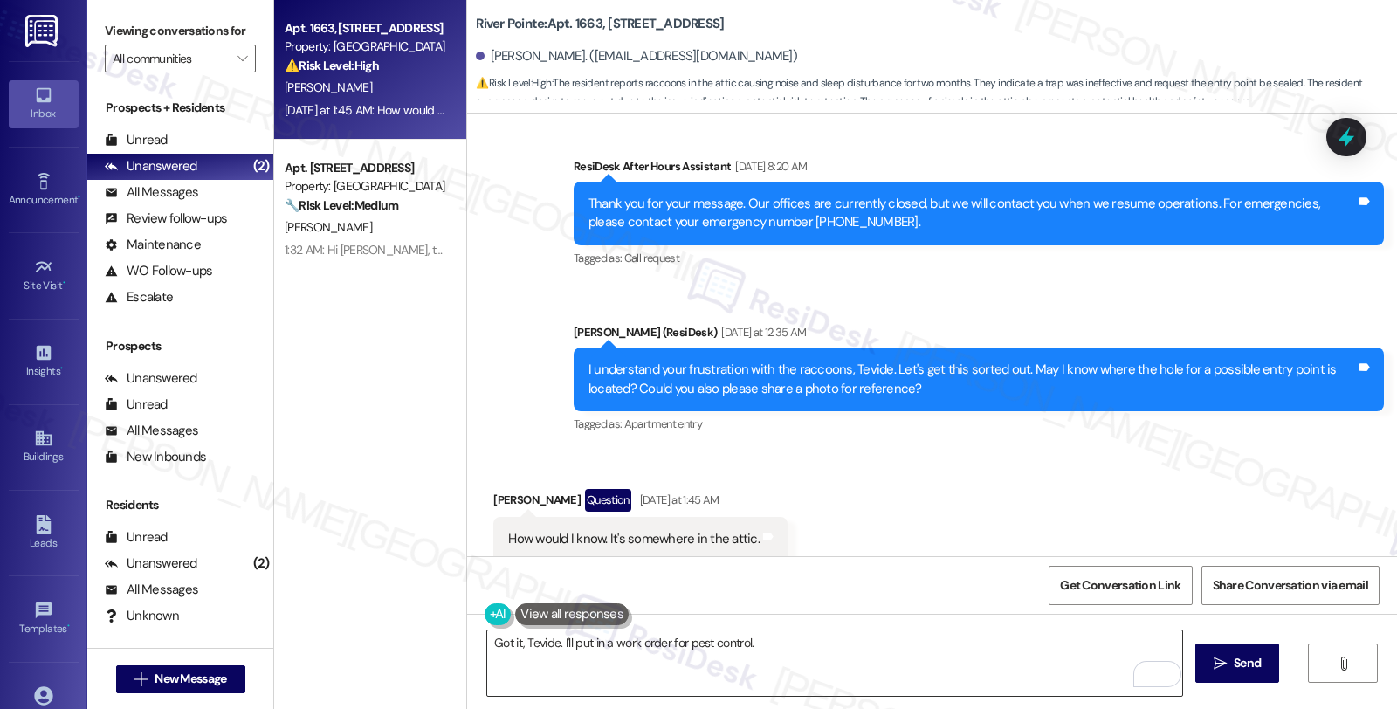
click at [899, 666] on textarea "Got it, Tevide. I'll put in a work order for pest control." at bounding box center [834, 663] width 695 height 65
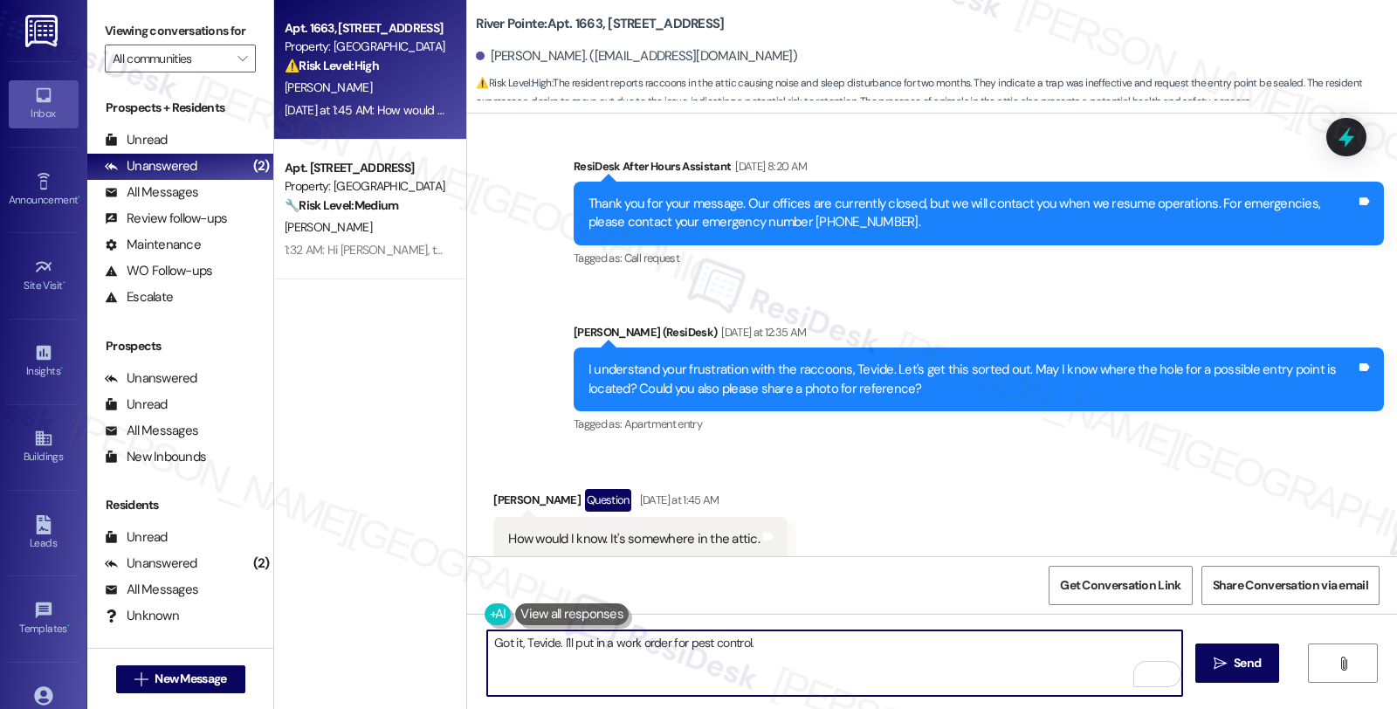
paste textarea "Do we have your permission to enter during your absence? Also, do you have pets…"
type textarea "Got it, Tevide. I'll put in a work order for pest control. Do we have your perm…"
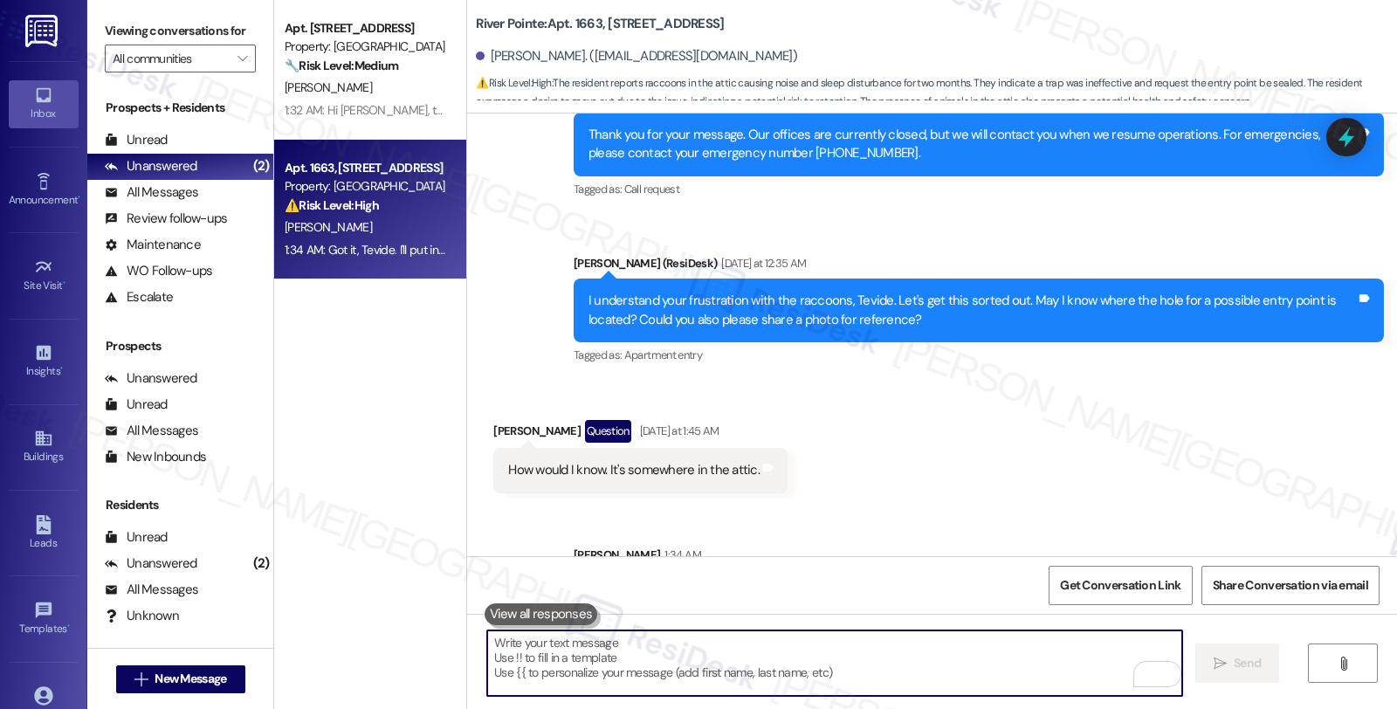
scroll to position [3767, 0]
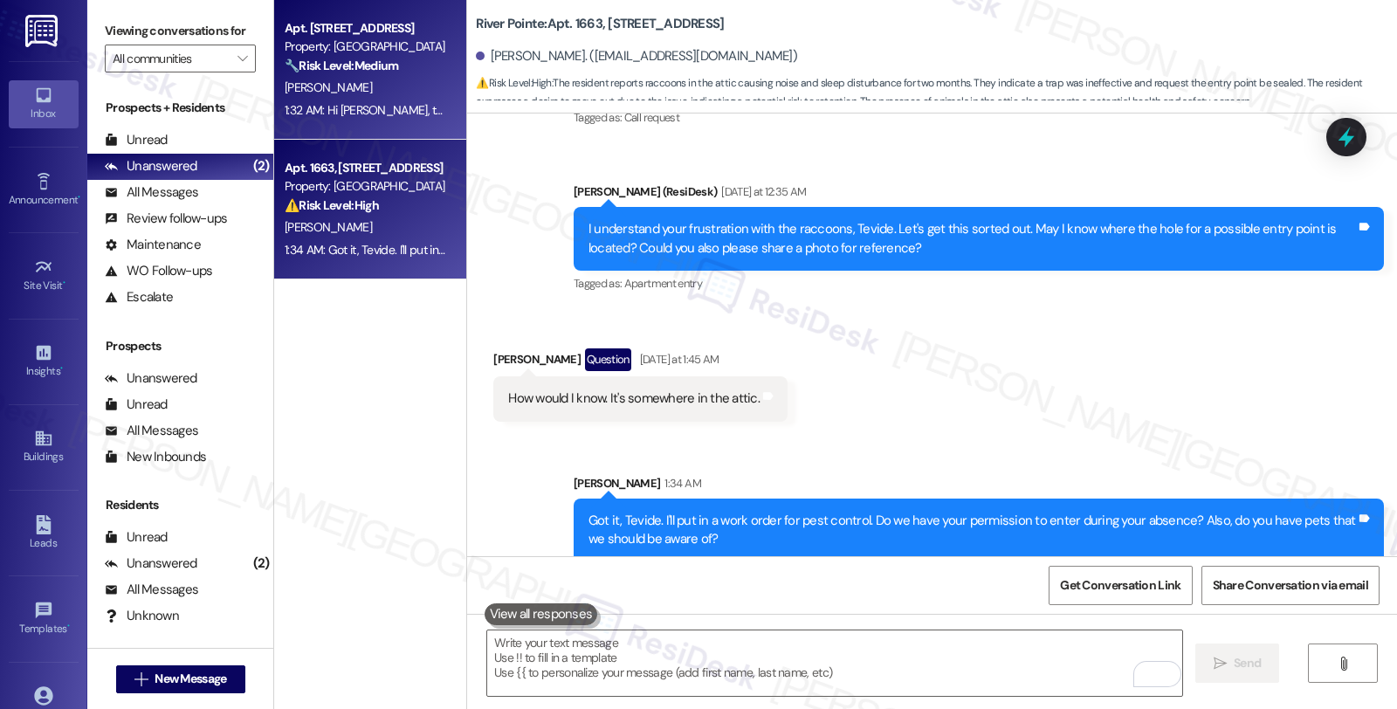
click at [382, 77] on div "[PERSON_NAME]" at bounding box center [365, 88] width 165 height 22
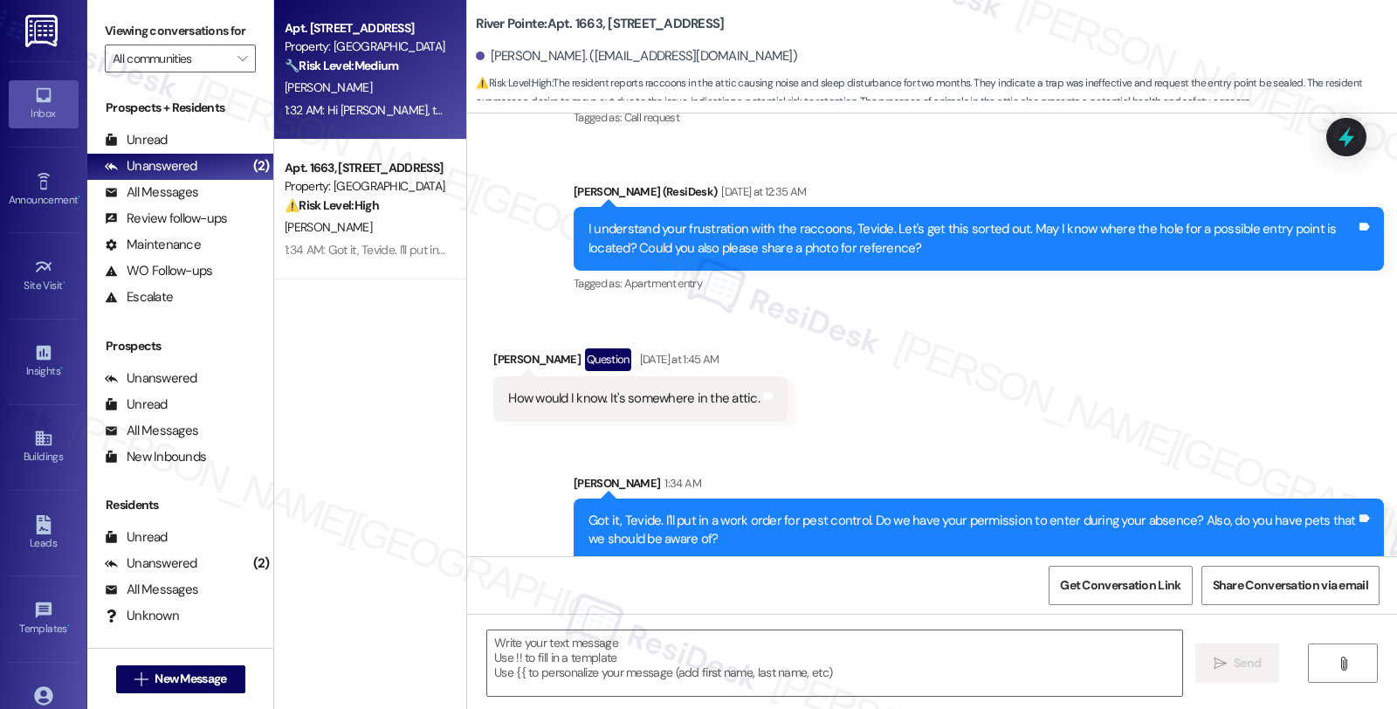
type textarea "Fetching suggested responses. Please feel free to read through the conversation…"
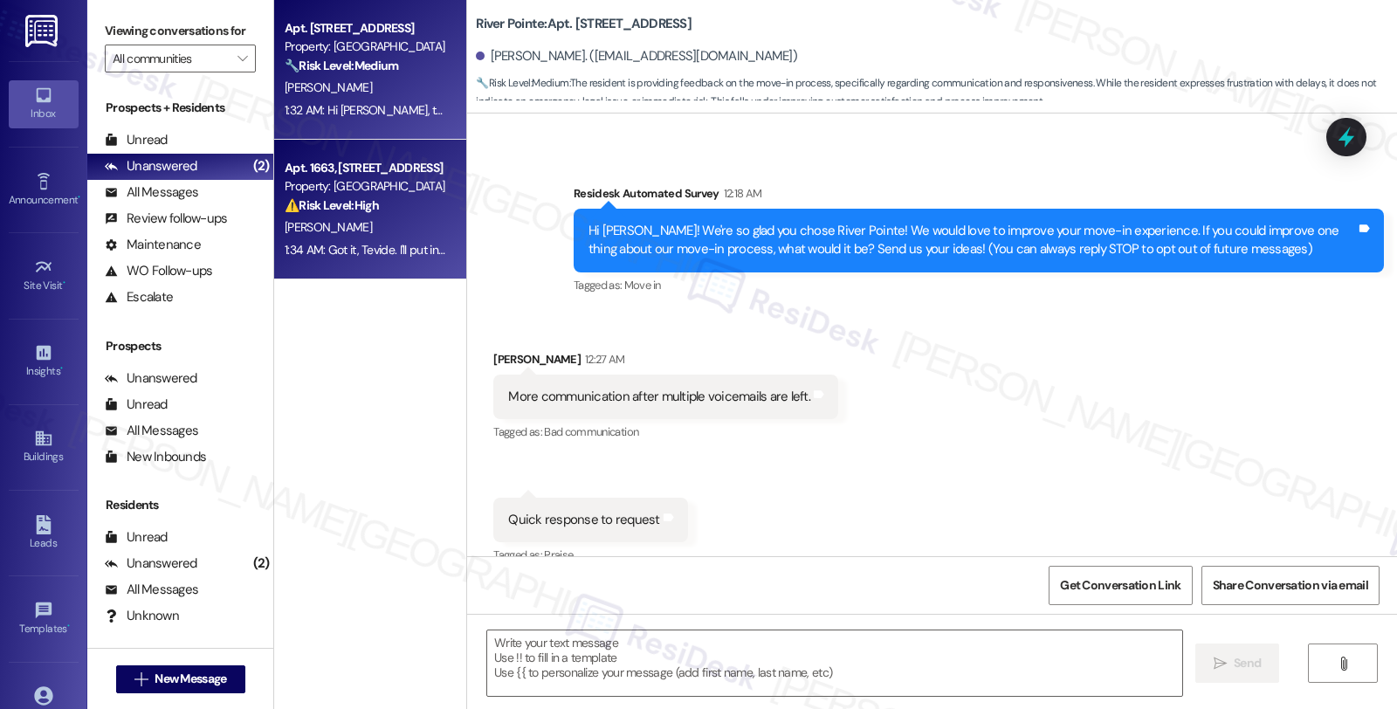
scroll to position [260, 0]
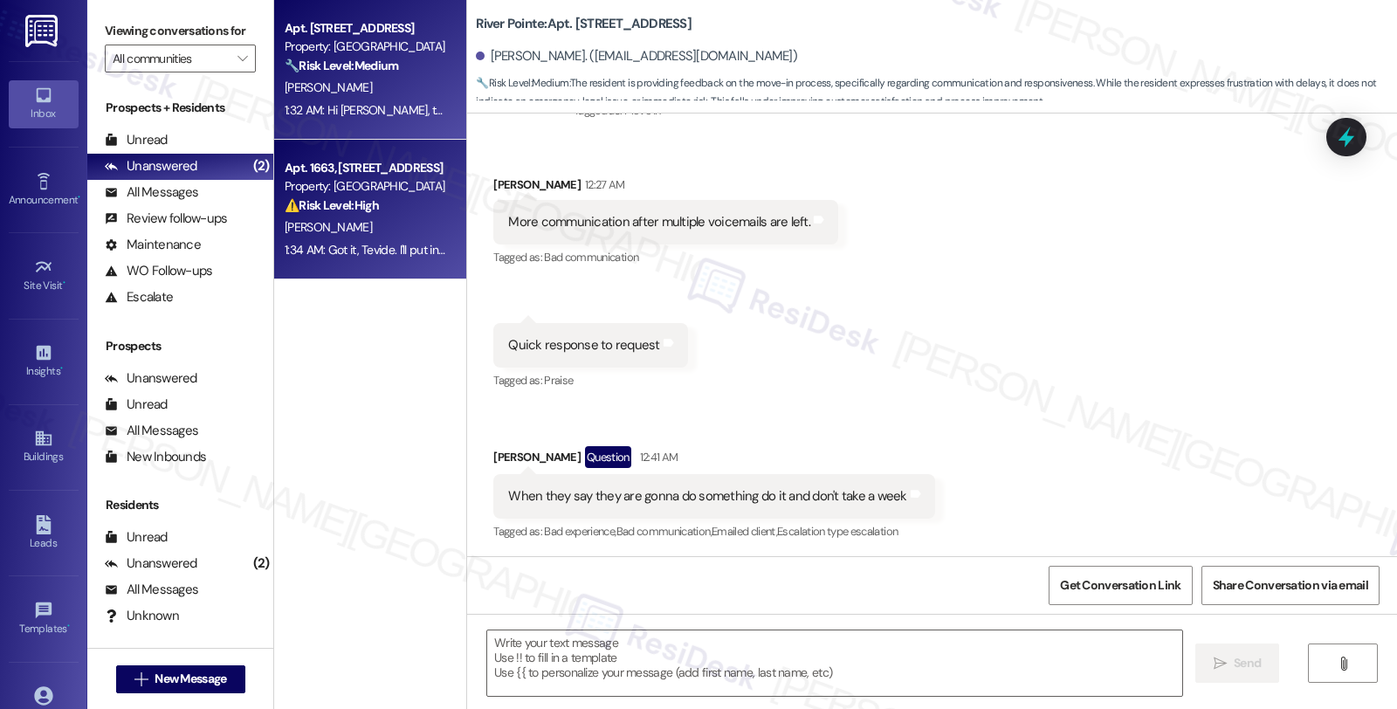
type textarea "Fetching suggested responses. Please feel free to read through the conversation…"
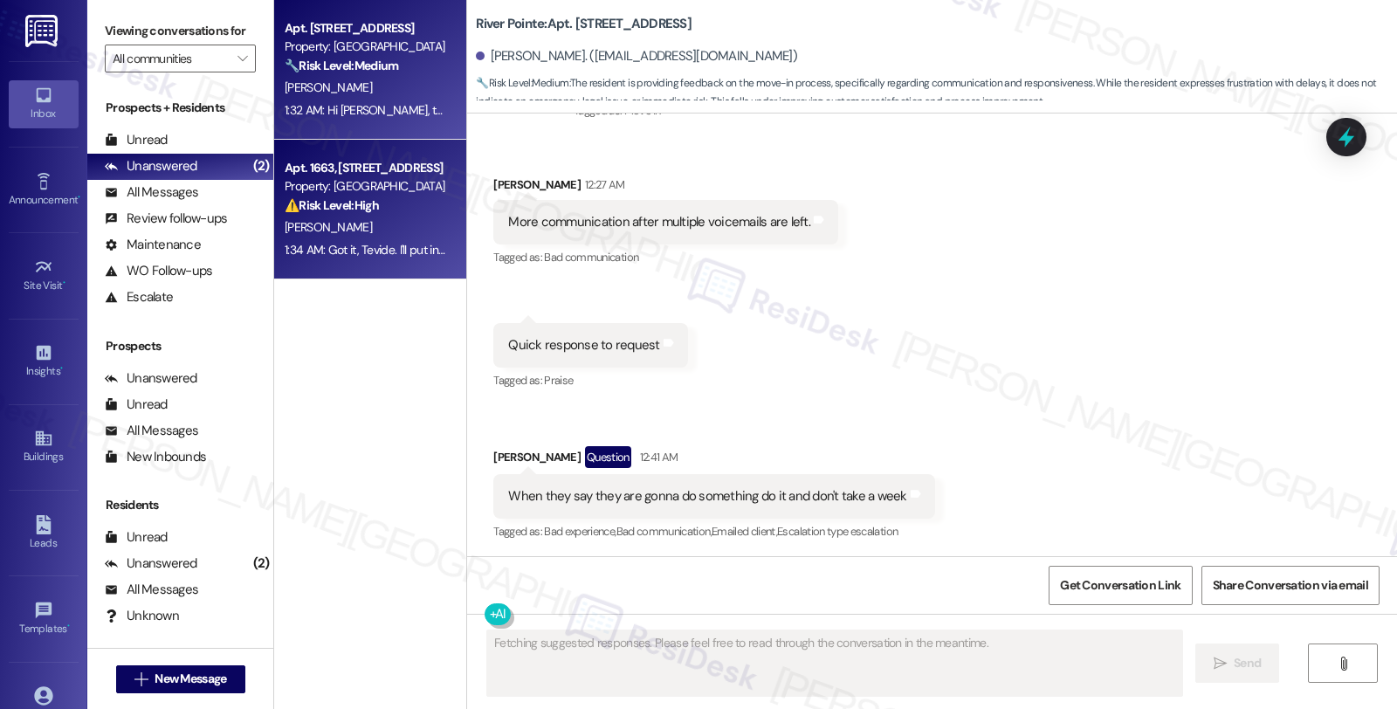
click at [389, 192] on div "Property: [GEOGRAPHIC_DATA]" at bounding box center [366, 186] width 162 height 18
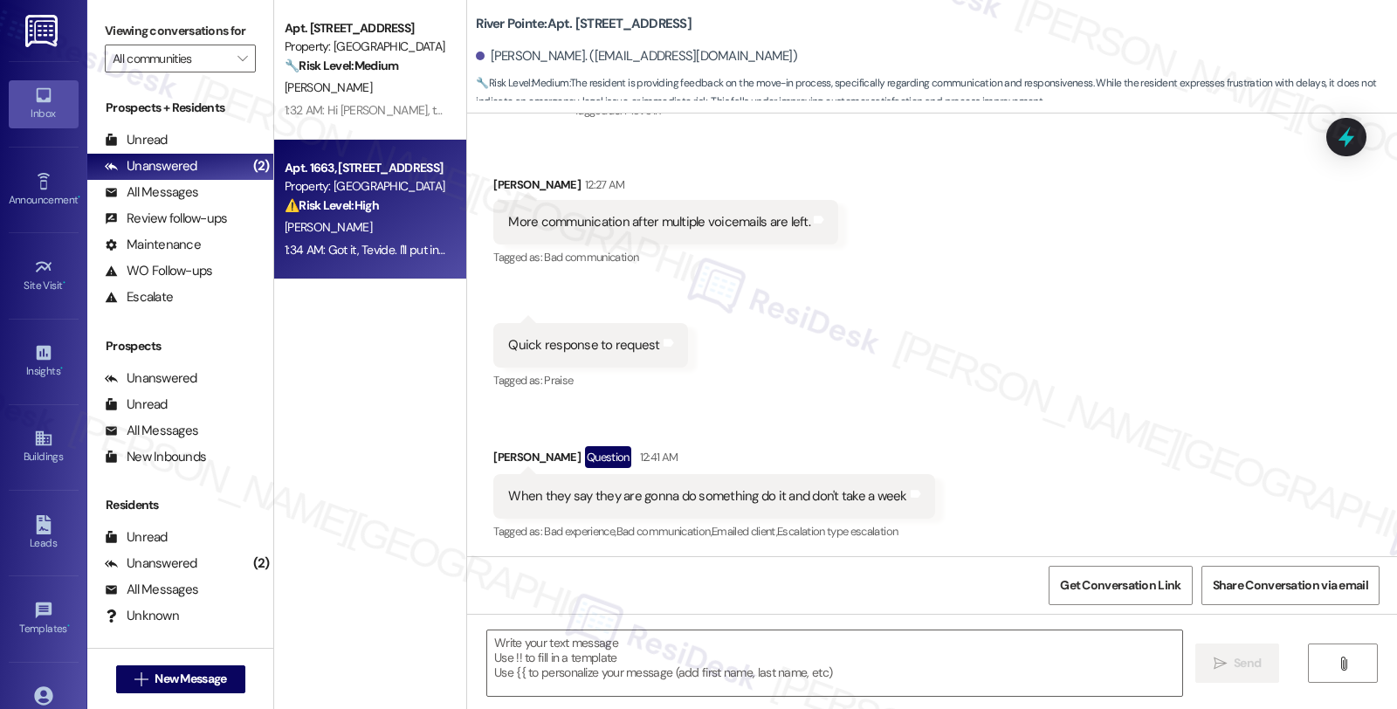
type textarea "Fetching suggested responses. Please feel free to read through the conversation…"
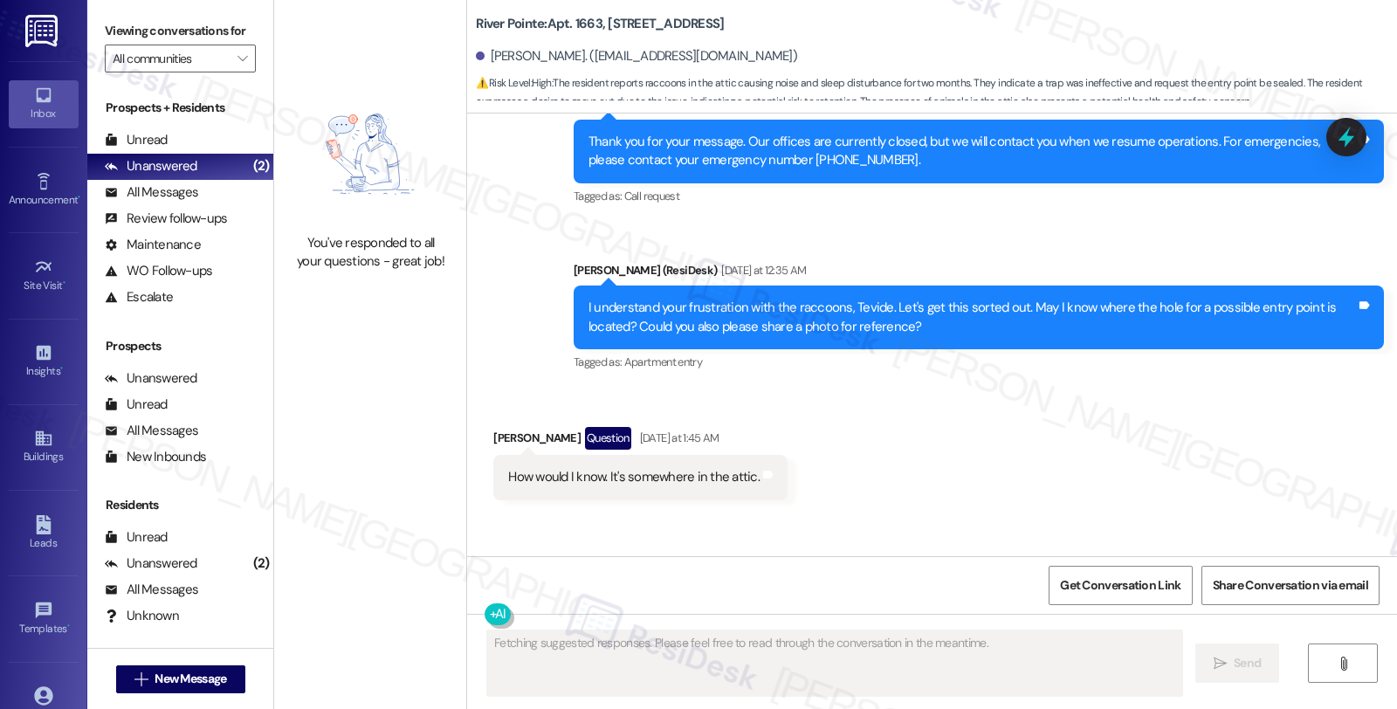
scroll to position [3793, 0]
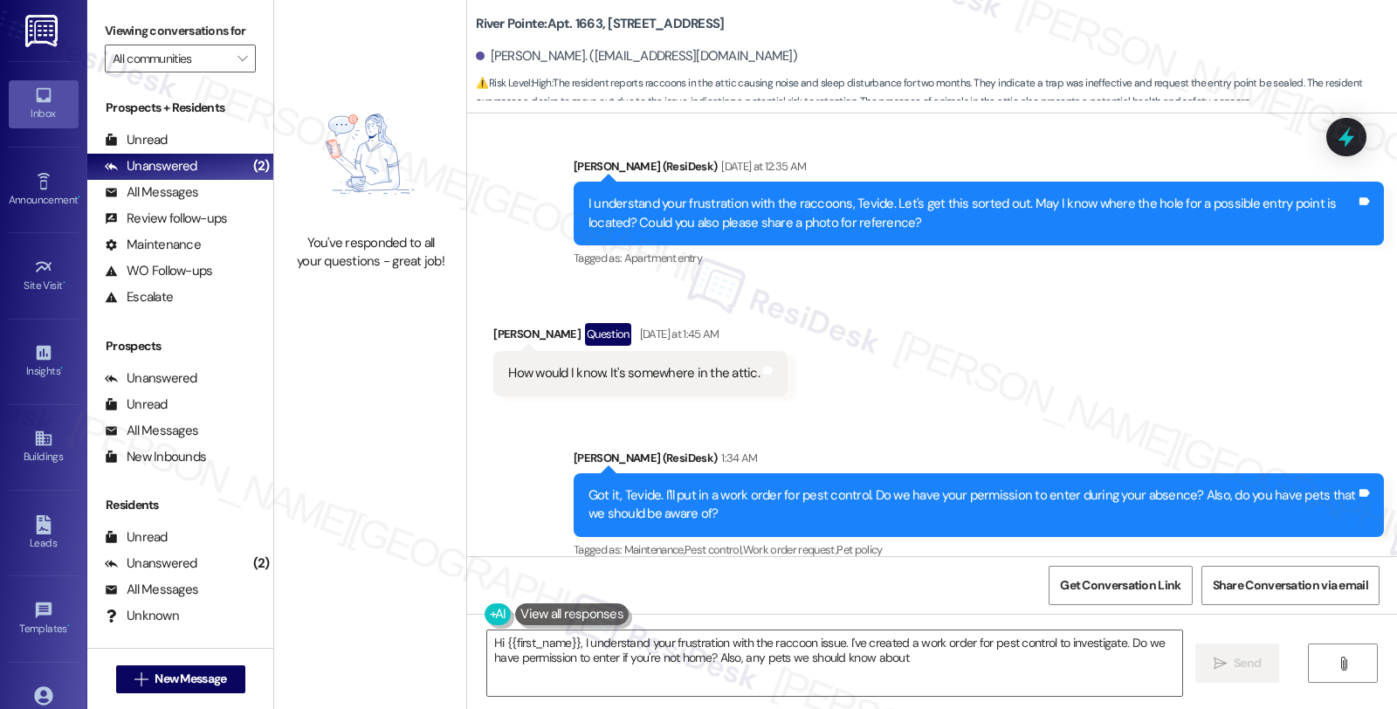
type textarea "Hi {{first_name}}, I understand your frustration with the raccoon issue. I've c…"
